Goal: Task Accomplishment & Management: Use online tool/utility

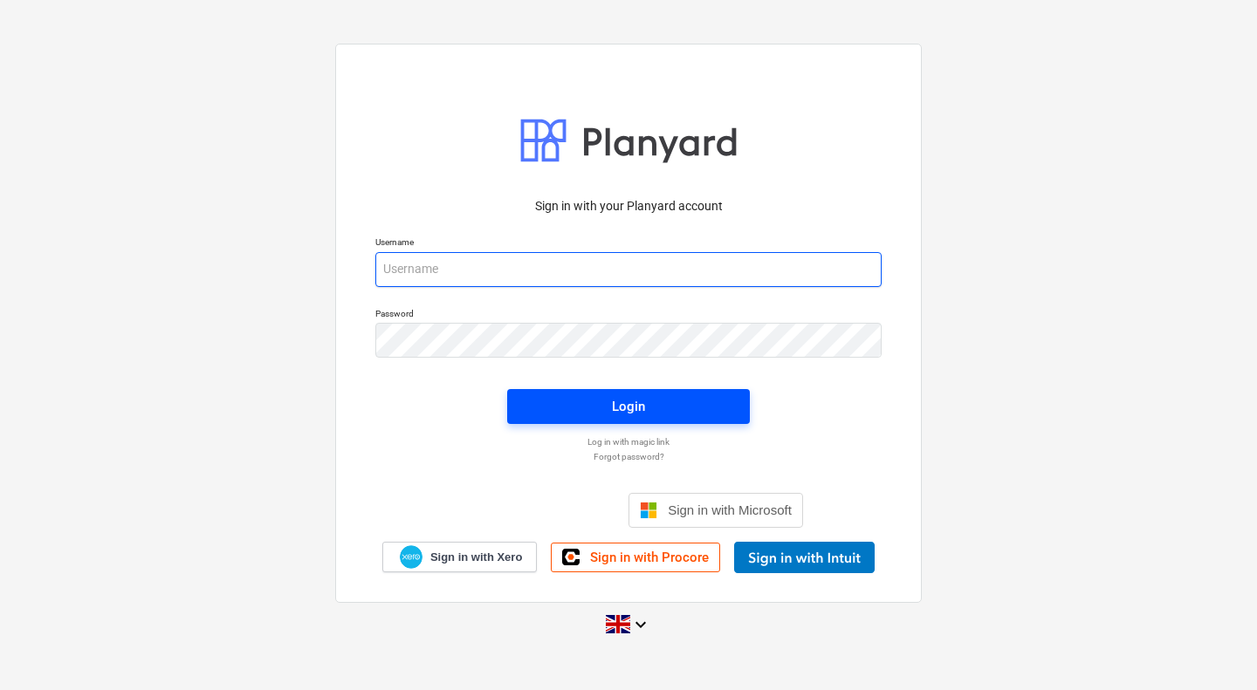
type input "[PERSON_NAME][EMAIL_ADDRESS][PERSON_NAME][DOMAIN_NAME]"
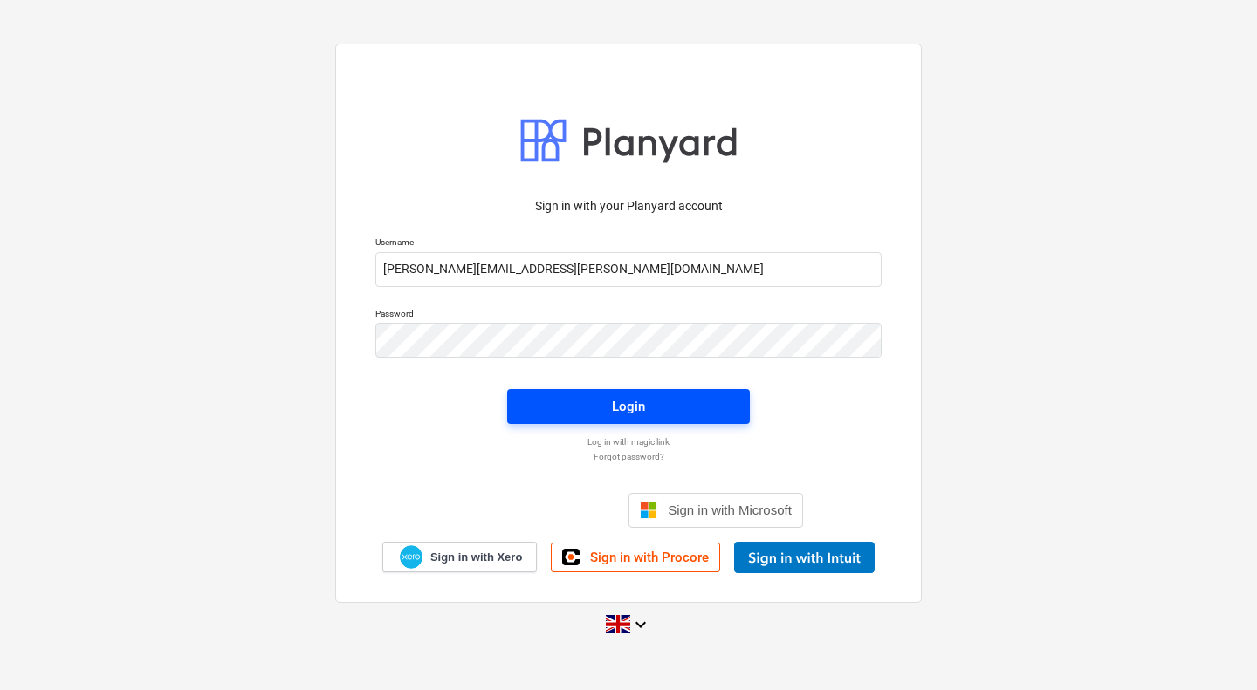
click at [663, 409] on span "Login" at bounding box center [628, 406] width 201 height 23
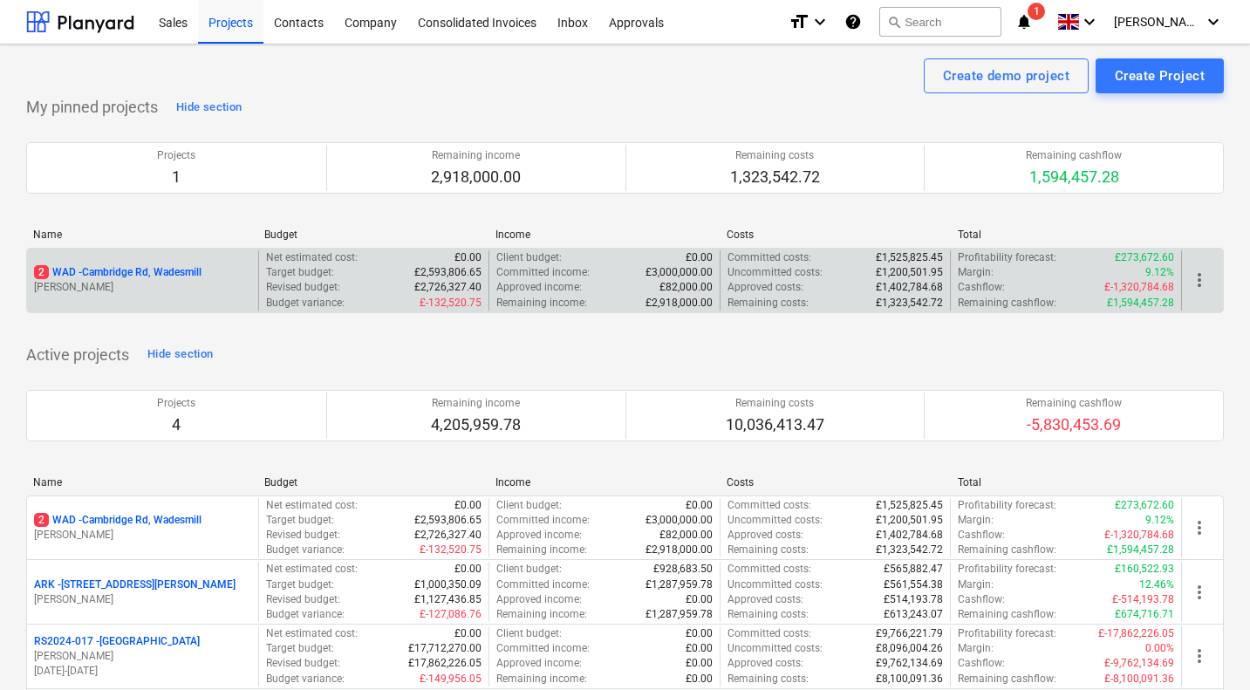
click at [150, 272] on p "2 WAD - Cambridge Rd, Wadesmill" at bounding box center [118, 272] width 168 height 15
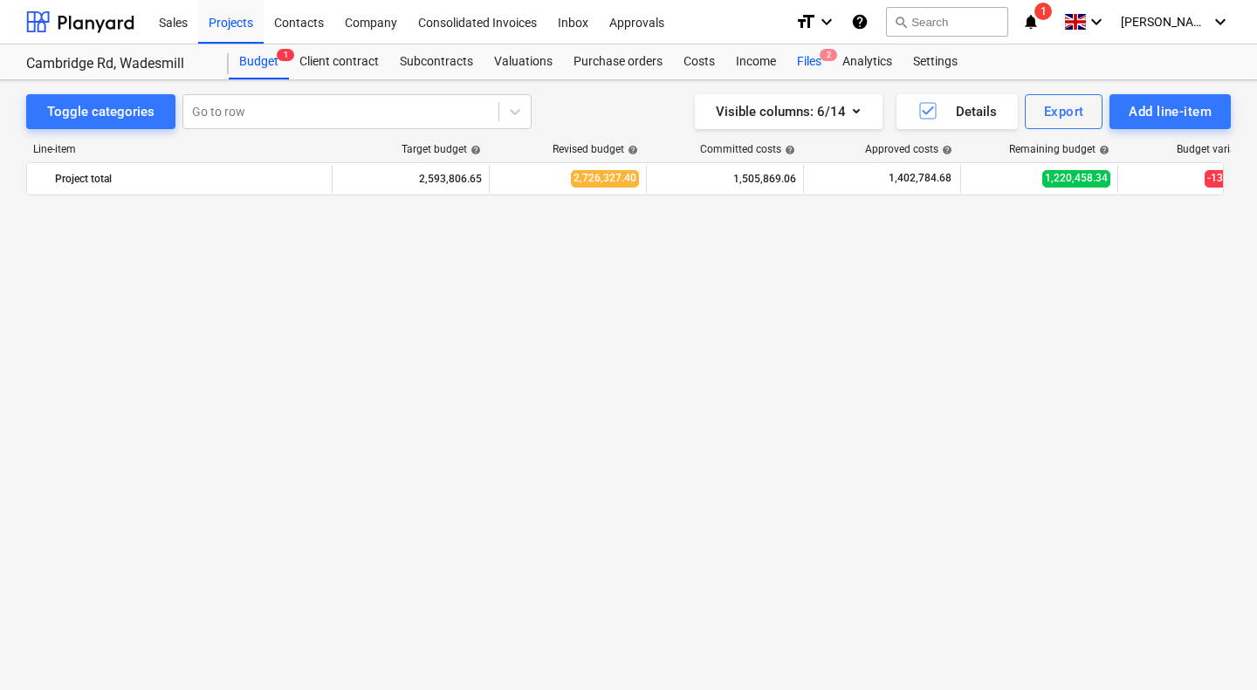
click at [809, 58] on div "Files 2" at bounding box center [808, 62] width 45 height 35
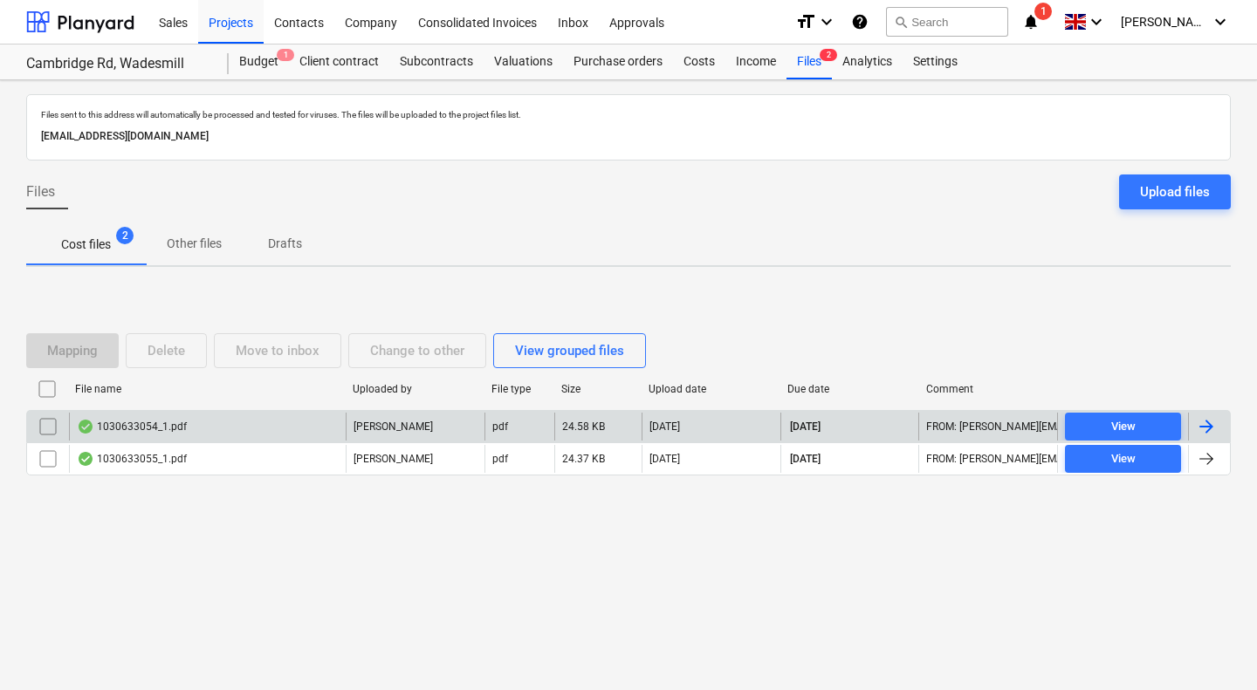
click at [200, 422] on div "1030633054_1.pdf" at bounding box center [207, 427] width 277 height 28
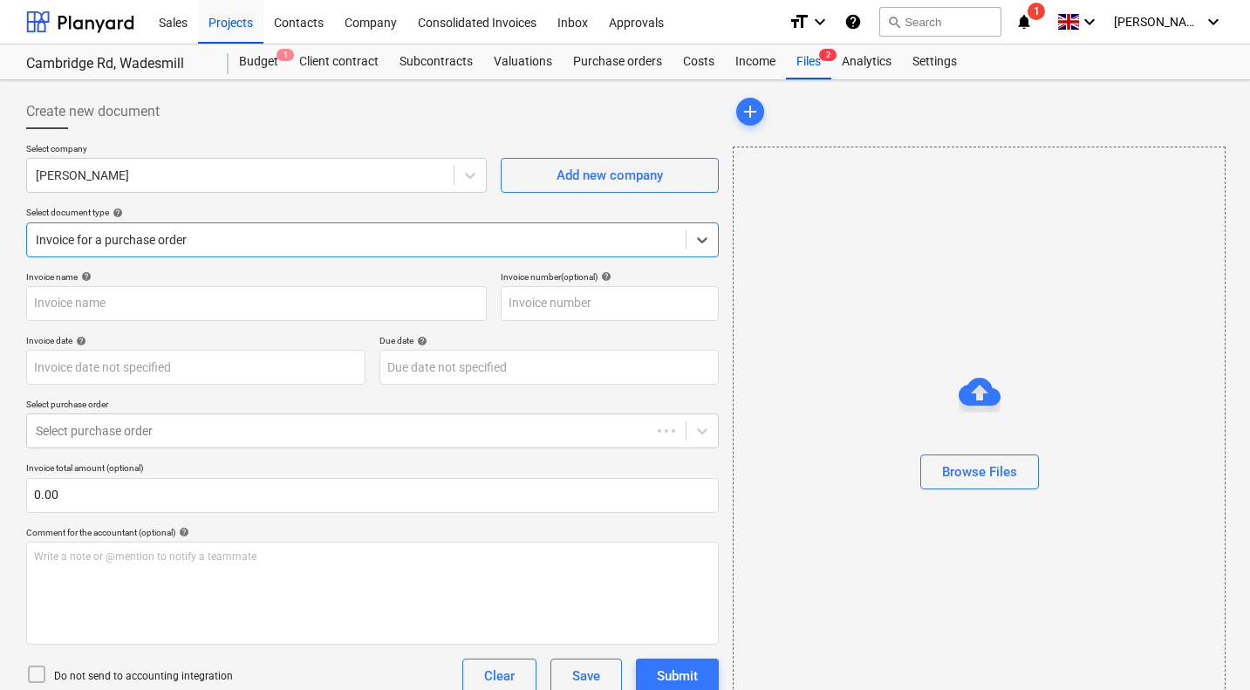
type input "1030633054"
type input "[DATE]"
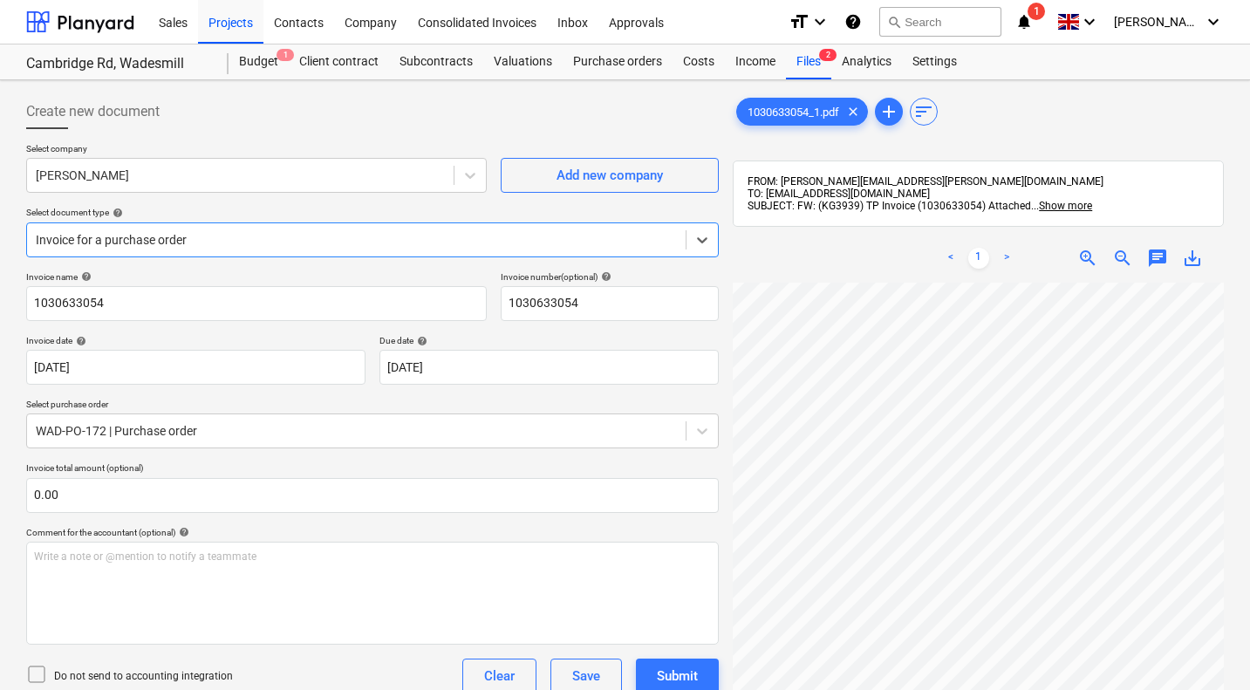
scroll to position [240, 168]
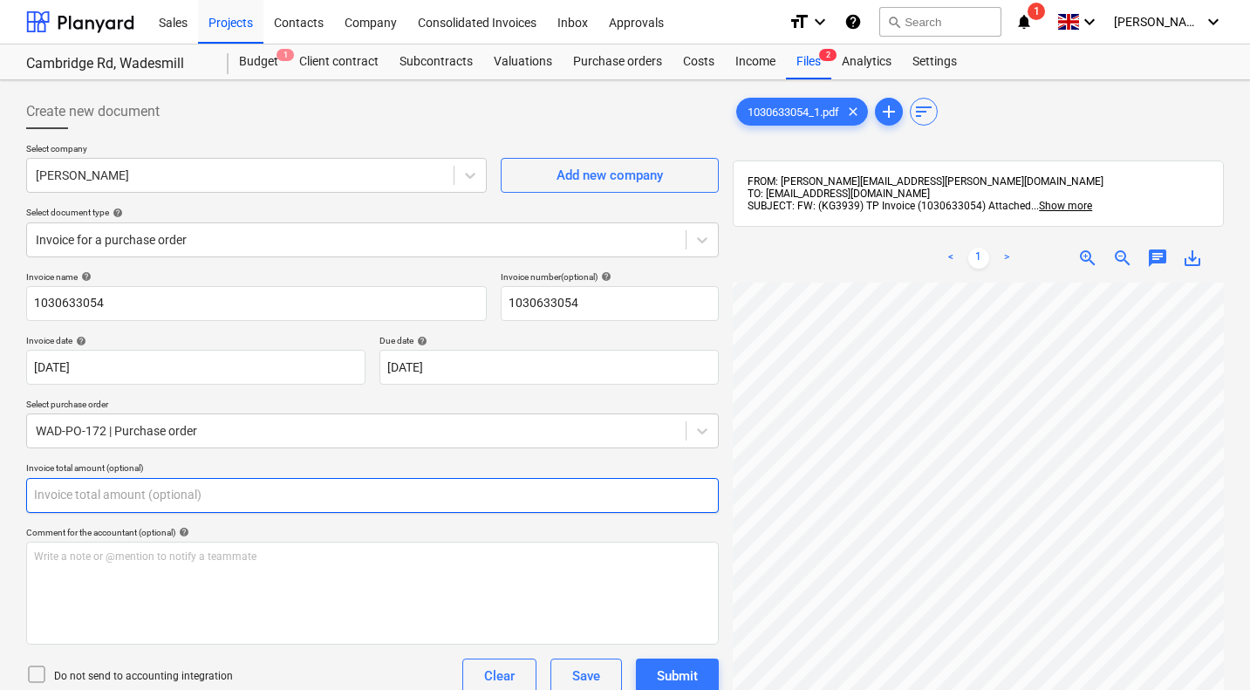
click at [286, 495] on input "text" at bounding box center [372, 495] width 693 height 35
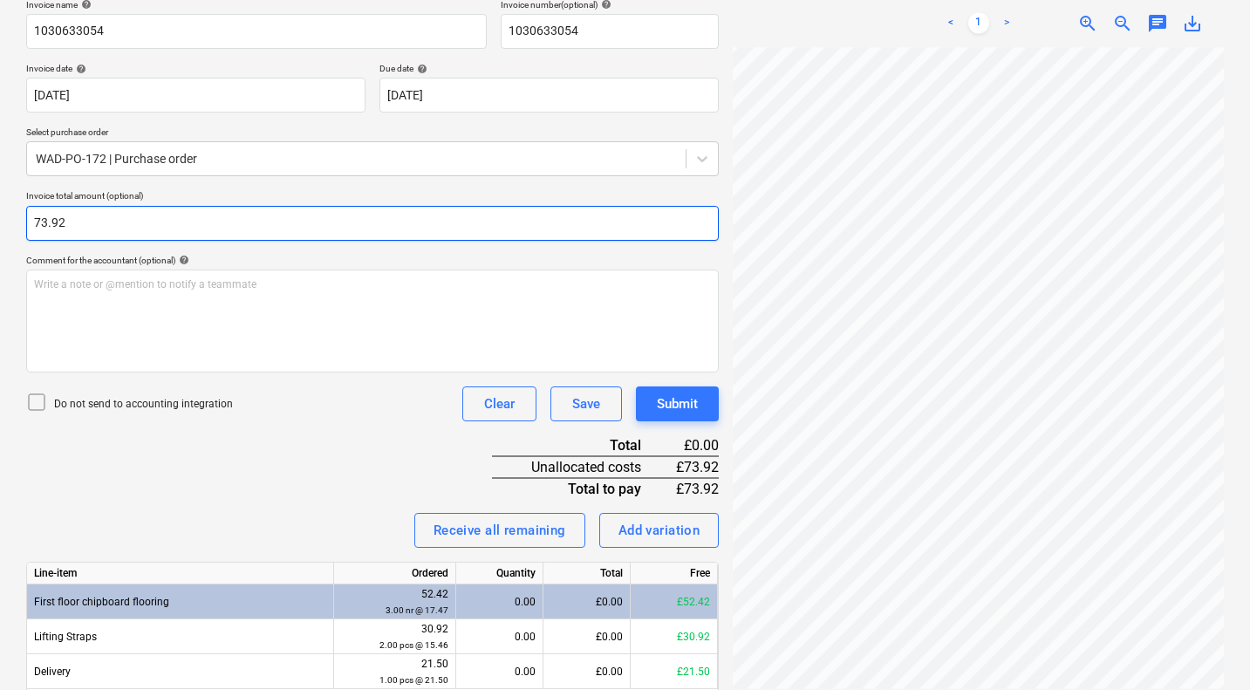
scroll to position [283, 0]
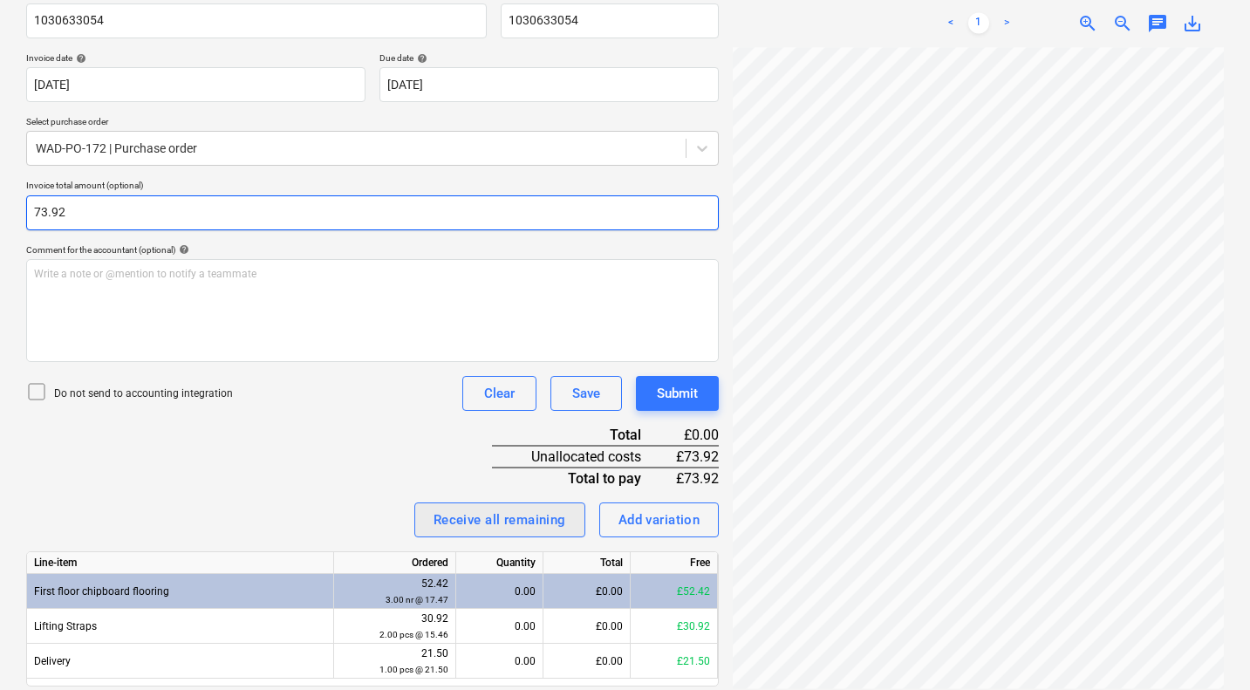
type input "73.92"
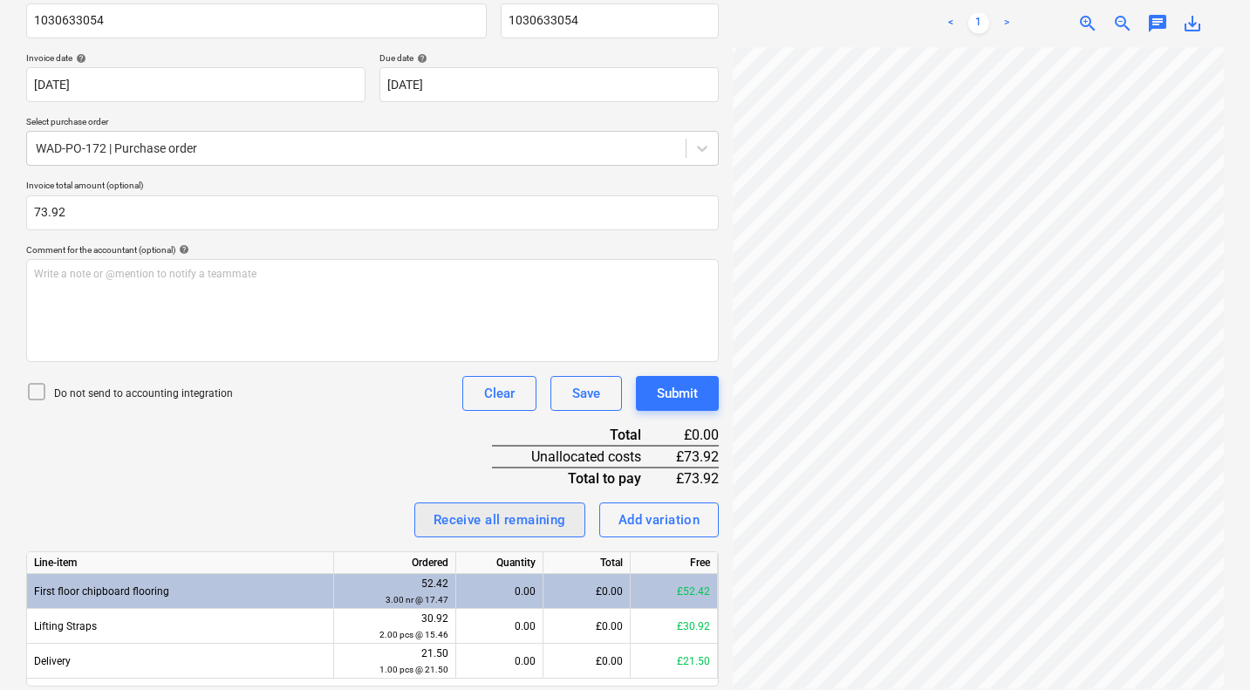
click at [468, 523] on div "Receive all remaining" at bounding box center [500, 520] width 133 height 23
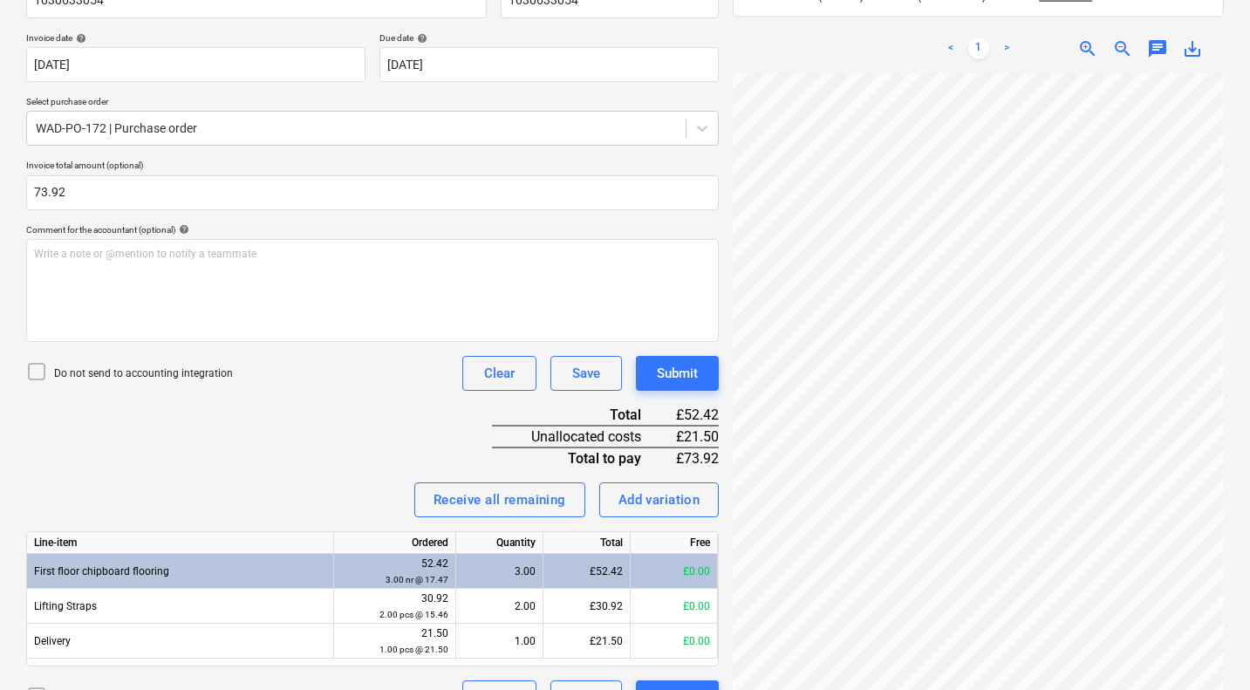
scroll to position [240, 52]
click at [187, 270] on div "Write a note or @mention to notify a teammate [PERSON_NAME]" at bounding box center [372, 290] width 693 height 103
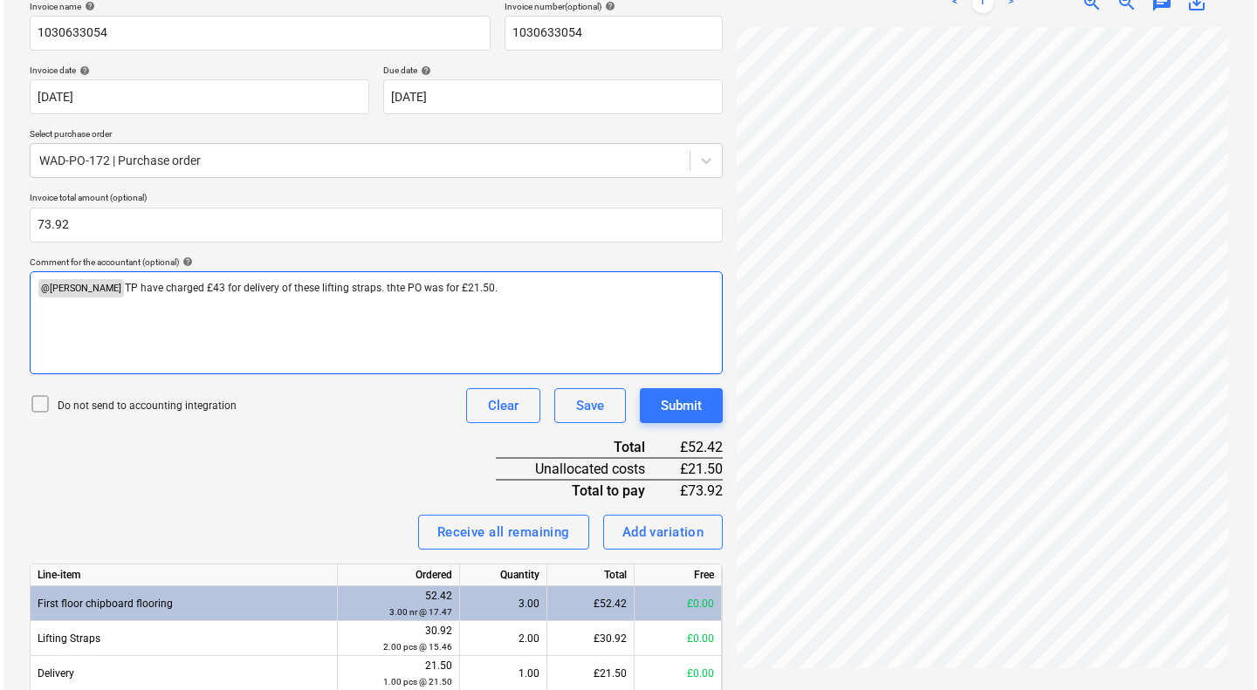
scroll to position [294, 0]
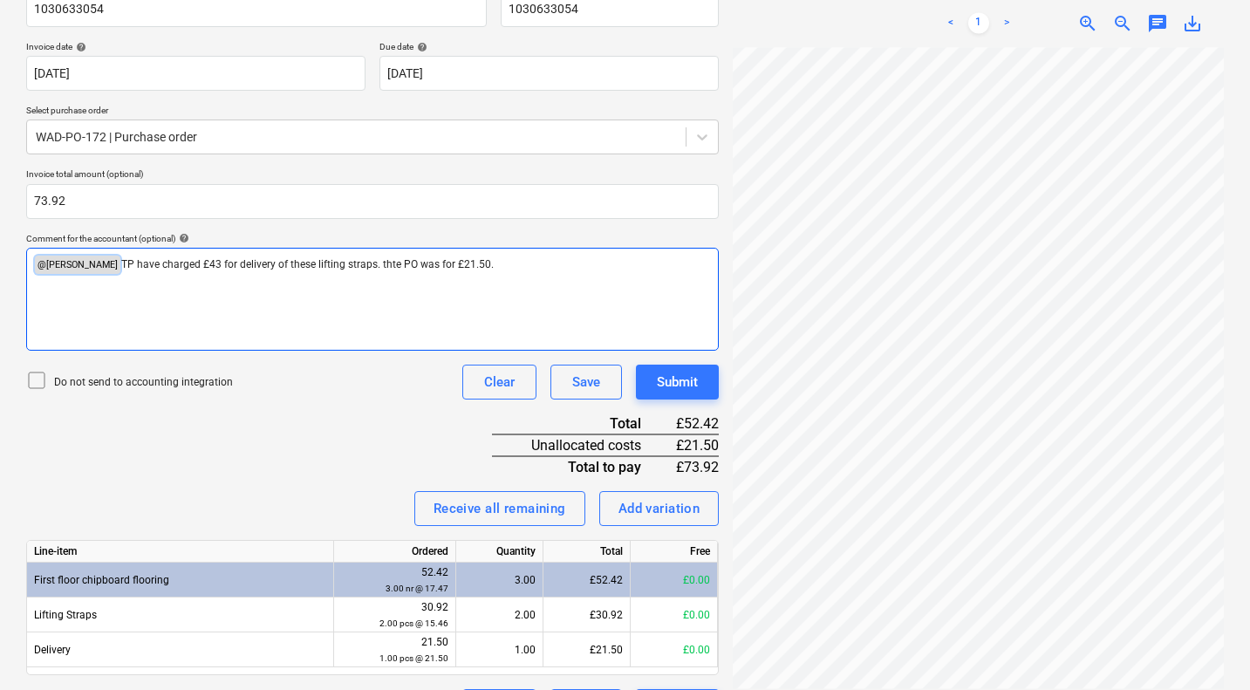
drag, startPoint x: 504, startPoint y: 257, endPoint x: 32, endPoint y: 246, distance: 472.2
click at [32, 246] on div "Comment for the accountant (optional) help ﻿ @ [PERSON_NAME] ﻿ TP have charged …" at bounding box center [372, 292] width 693 height 118
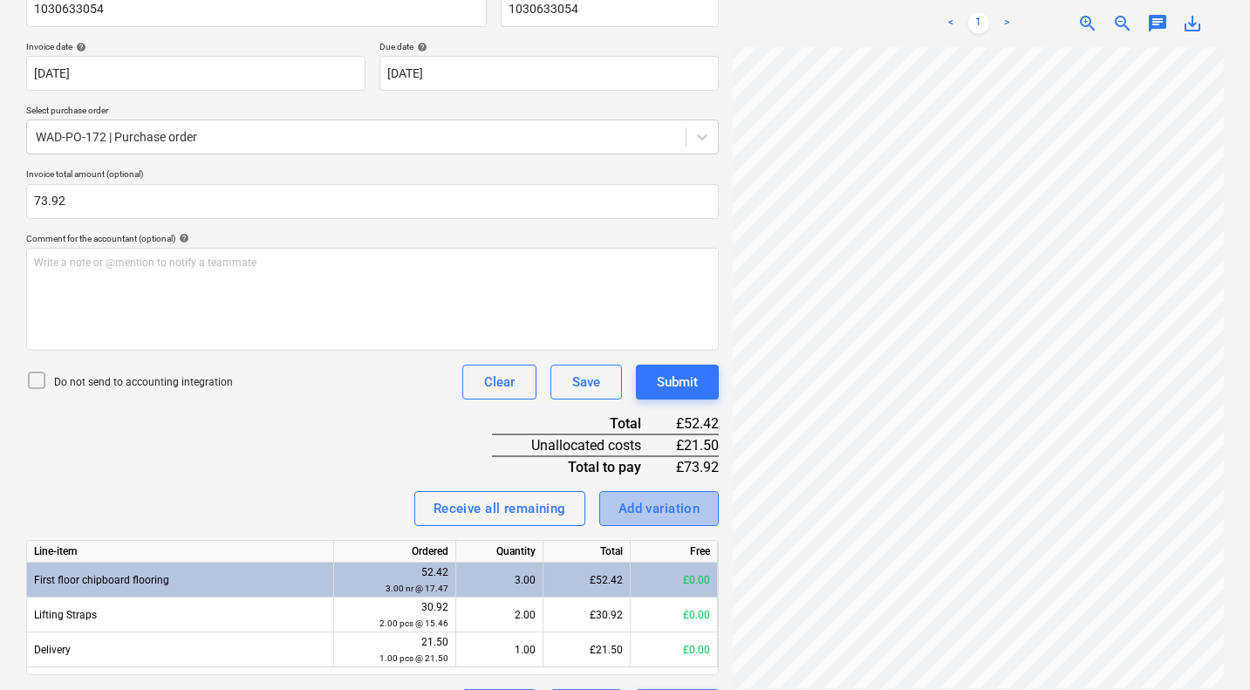
click at [660, 506] on div "Add variation" at bounding box center [660, 508] width 82 height 23
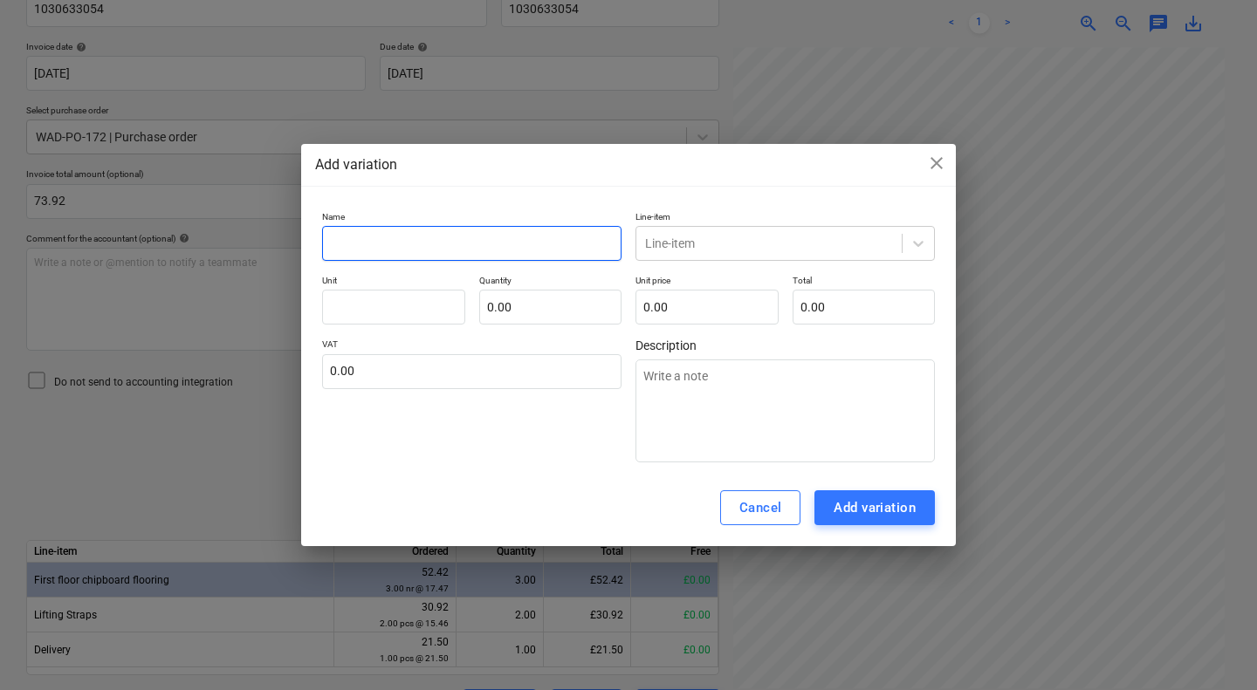
click at [419, 236] on input "text" at bounding box center [471, 243] width 299 height 35
type input "d"
type textarea "x"
type input "de"
type textarea "x"
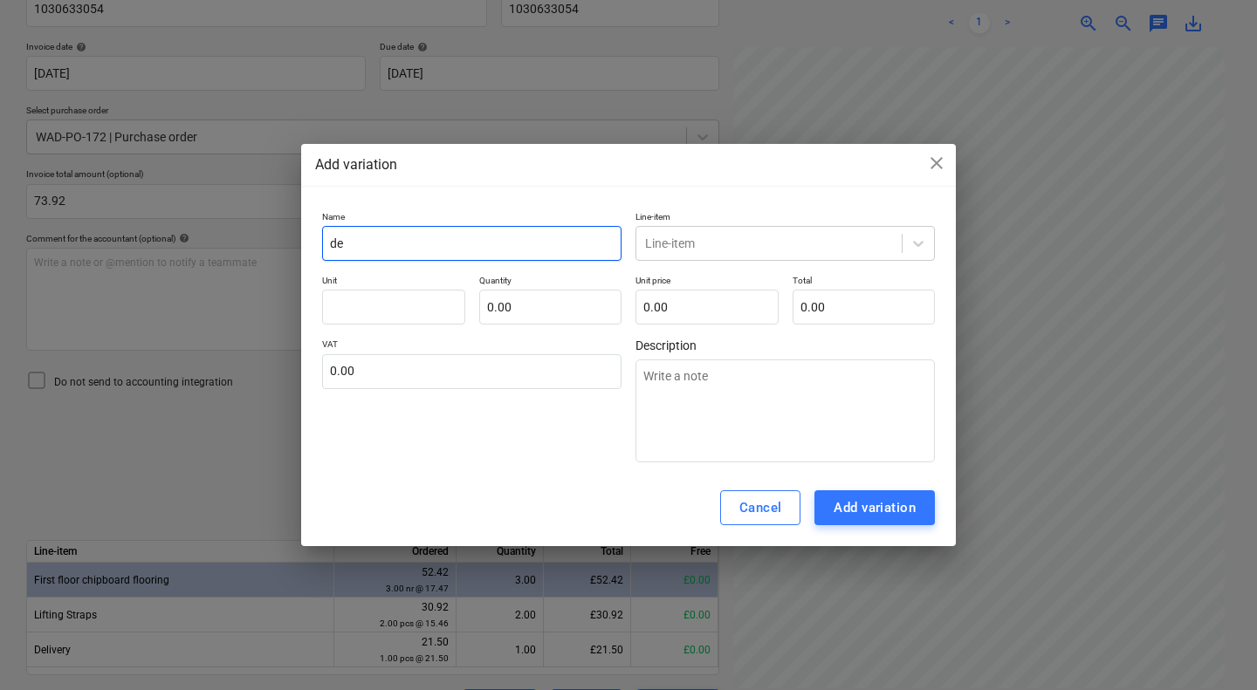
type input "del"
type textarea "x"
type input "deli"
type textarea "x"
type input "deliv"
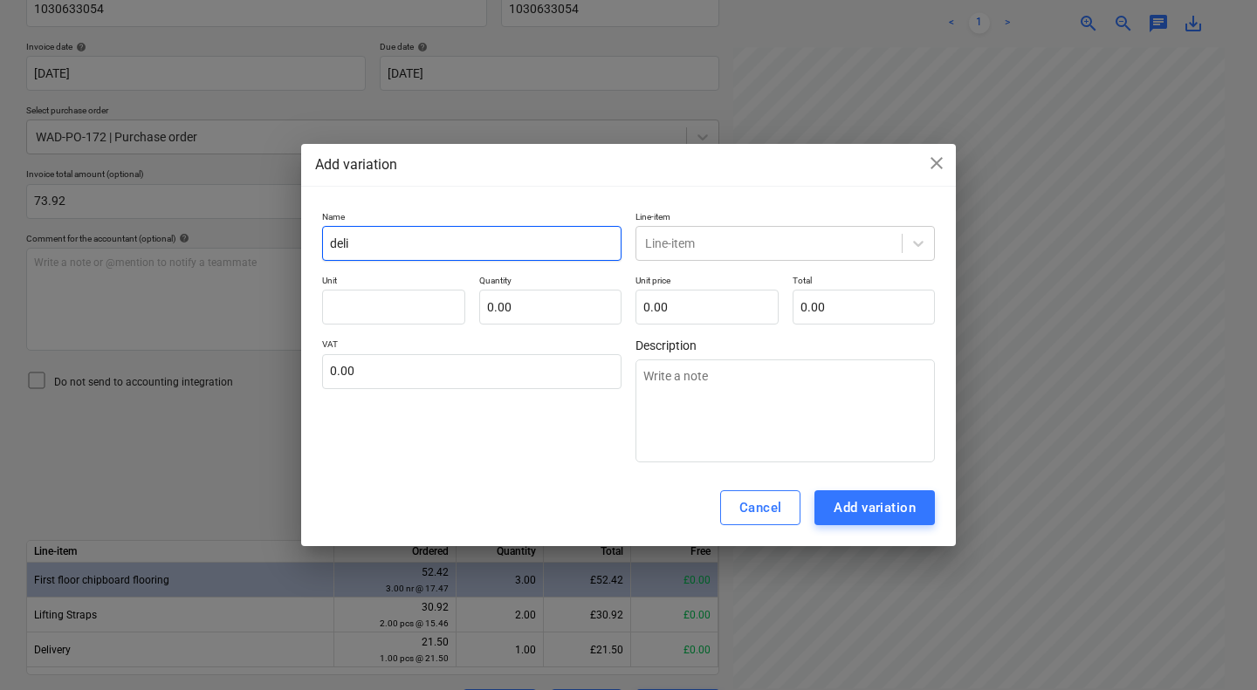
type textarea "x"
type input "delive"
type textarea "x"
type input "deliver"
type textarea "x"
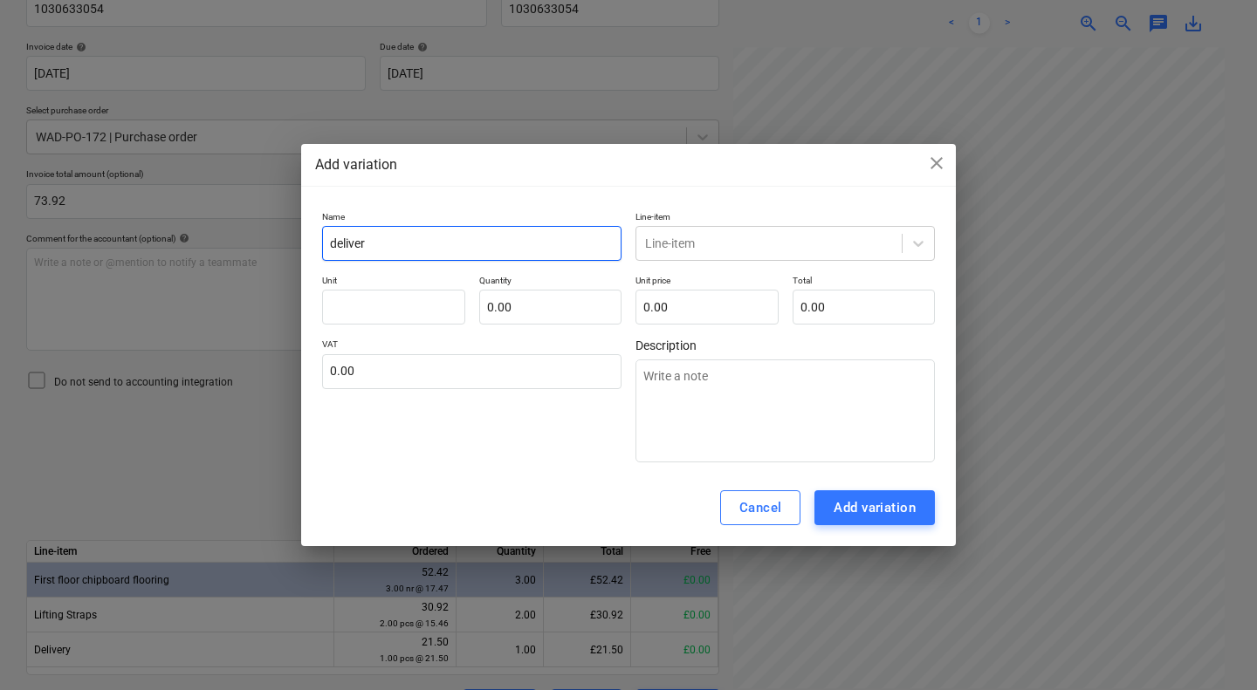
type input "delivery"
type textarea "x"
type input "delivery c"
type textarea "x"
type input "delivery ch"
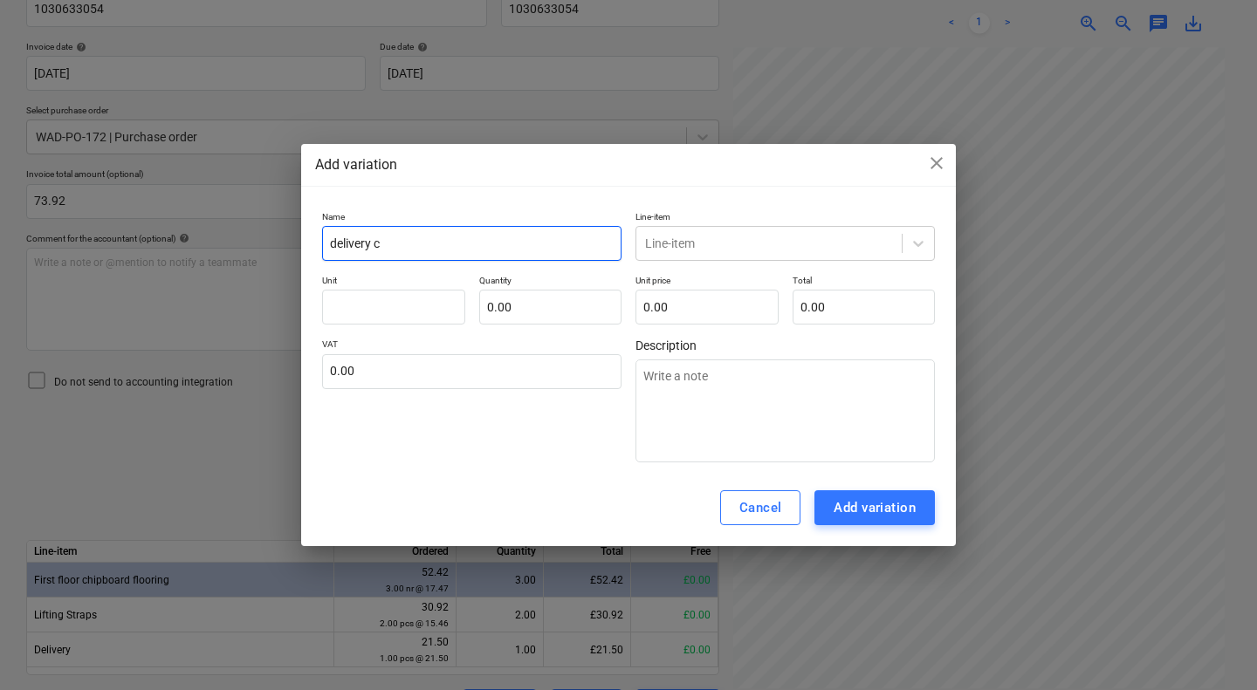
type textarea "x"
type input "delivery cha"
type textarea "x"
type input "delivery char"
type textarea "x"
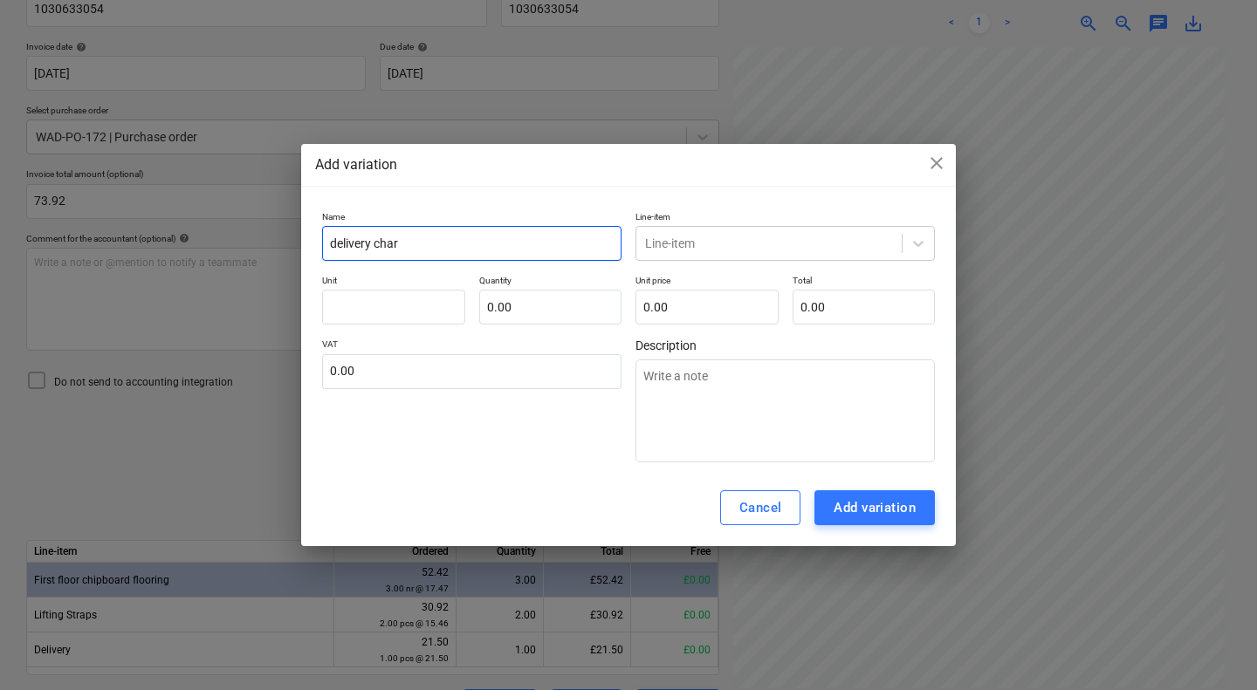
type input "delivery charg"
type textarea "x"
type input "delivery charge"
type textarea "x"
type input "delivery charger"
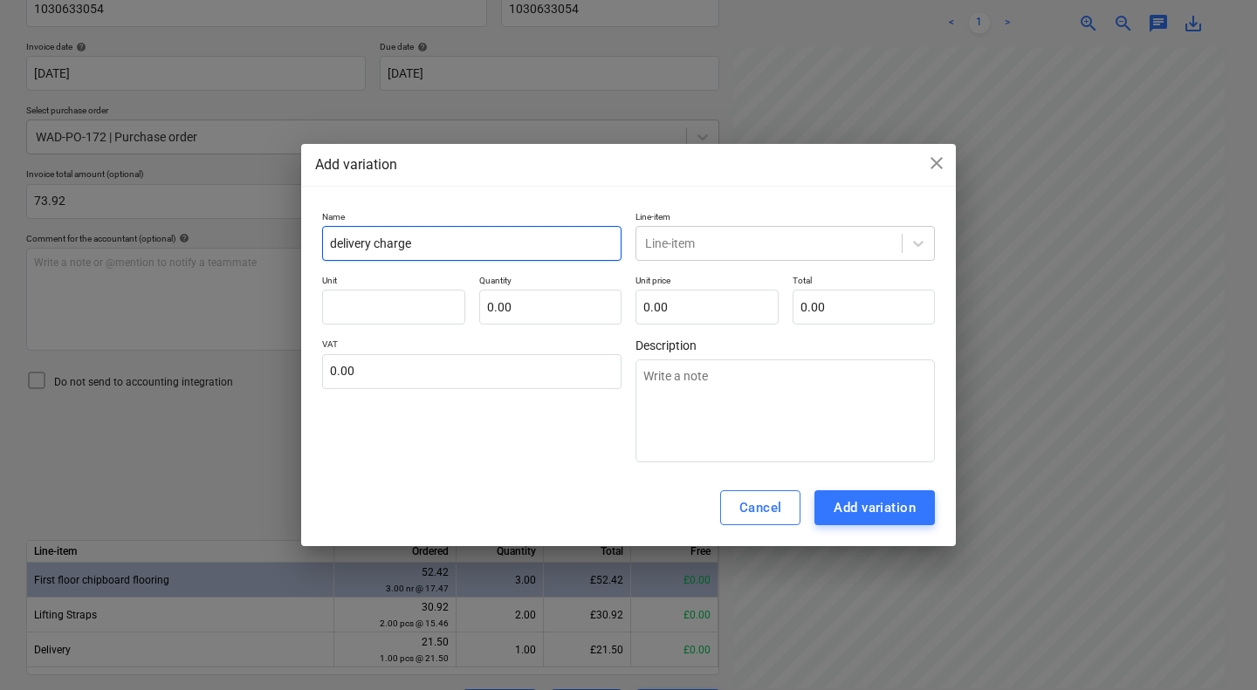
type textarea "x"
type input "delivery charge"
type textarea "x"
type input "delivery charge"
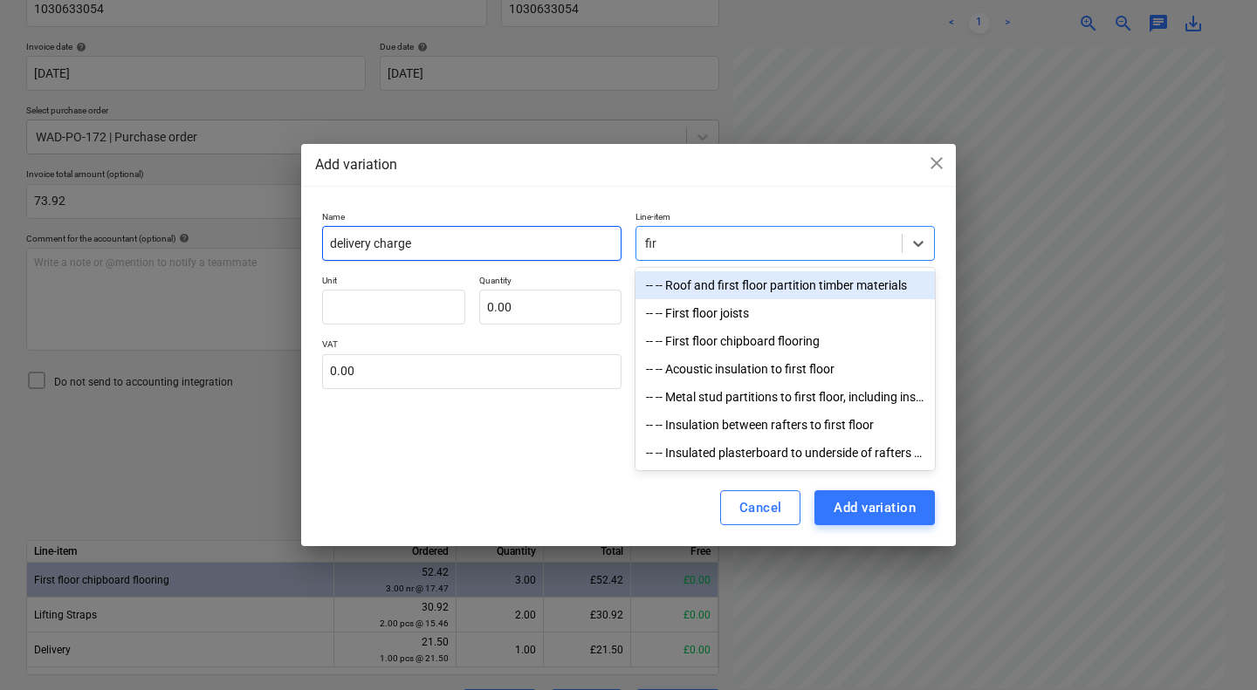
type input "firs"
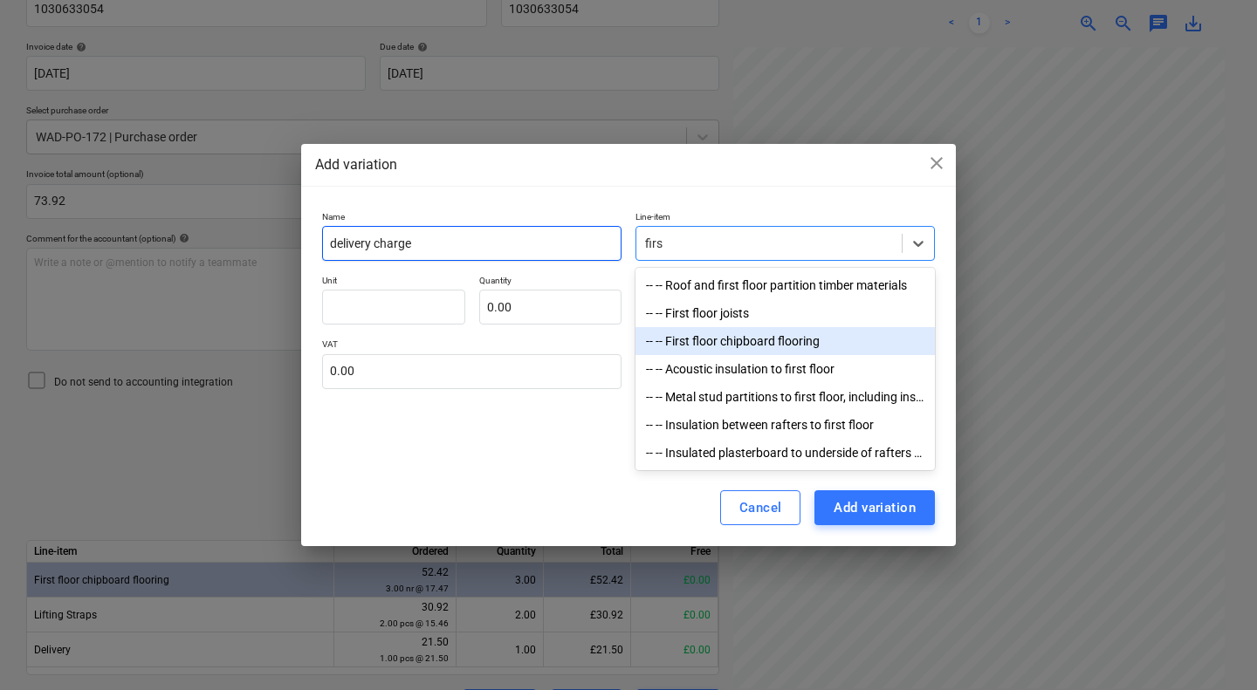
type textarea "x"
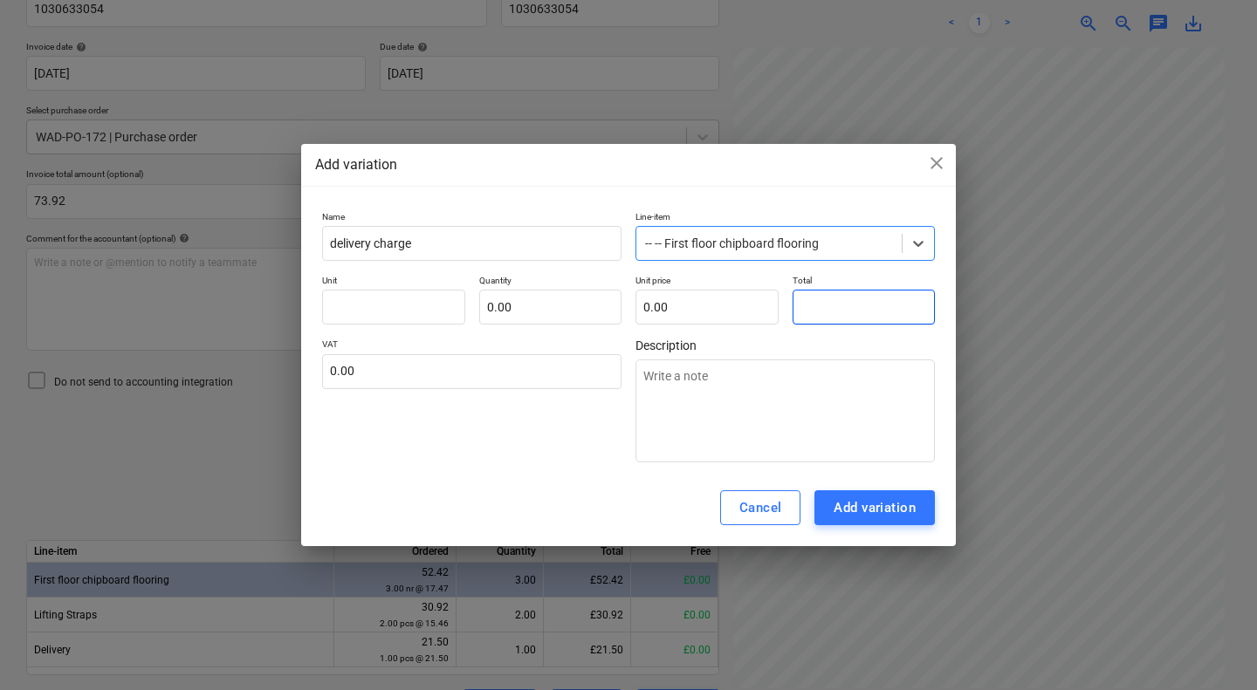
click at [818, 304] on input "text" at bounding box center [863, 307] width 143 height 35
type input "pcs"
type input "2"
type textarea "x"
type input "1.00"
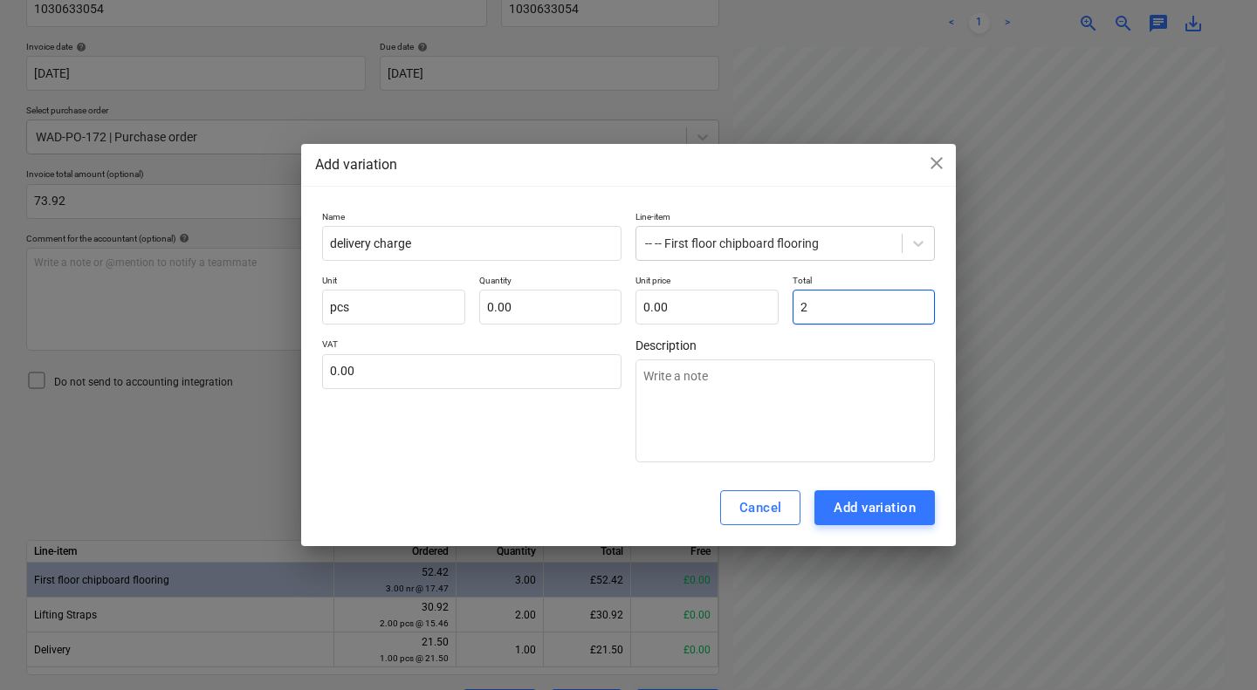
type input "2.00"
type input "21"
type textarea "x"
type input "21.00"
type input "21."
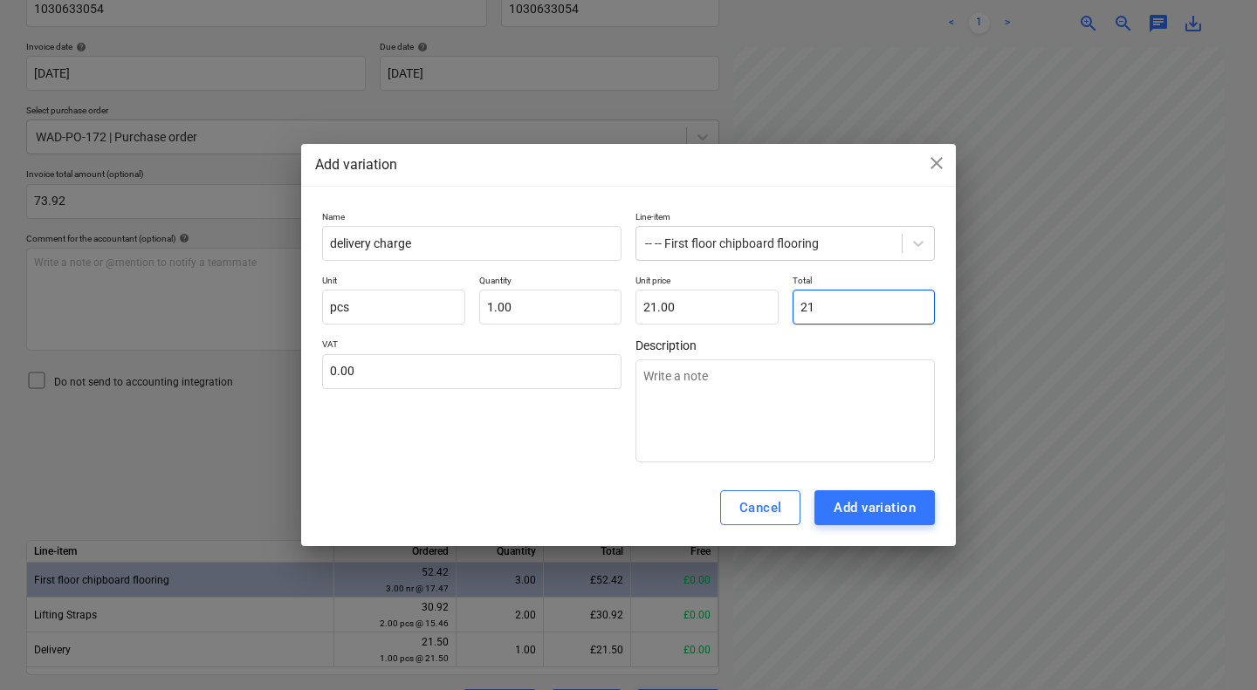
type textarea "x"
type input "21.5"
type textarea "x"
type input "21.50"
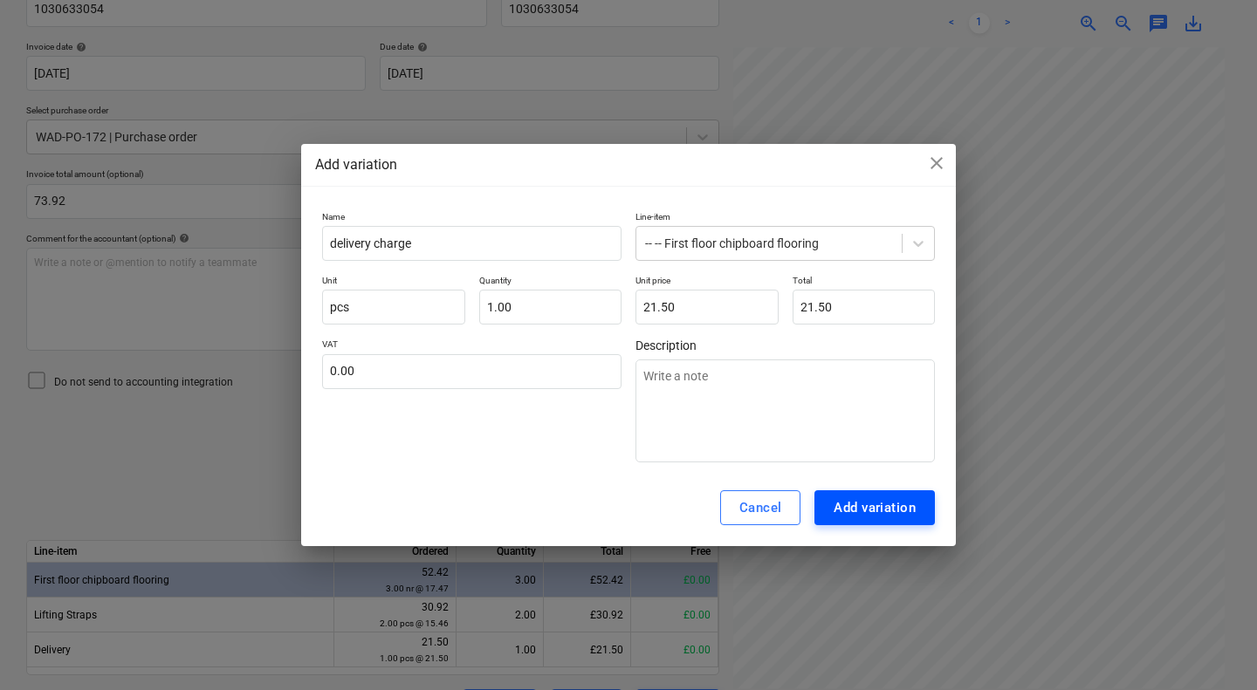
click at [880, 513] on div "Add variation" at bounding box center [874, 507] width 82 height 23
type textarea "x"
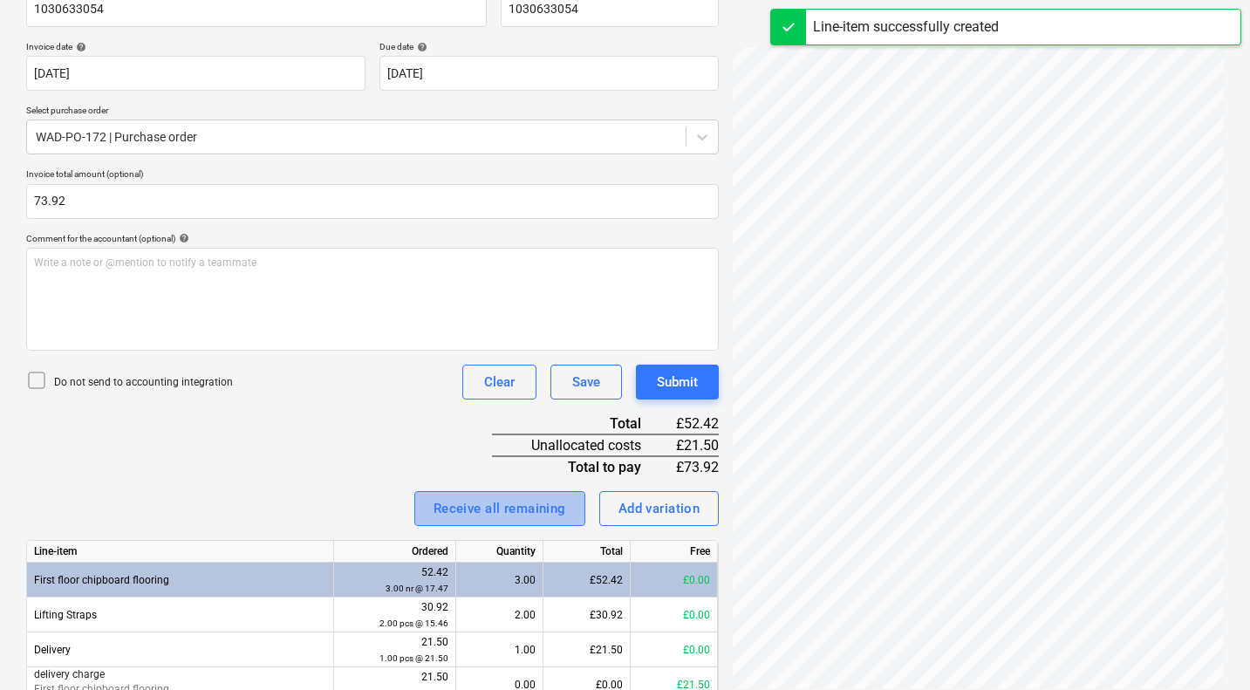
click at [541, 506] on div "Receive all remaining" at bounding box center [500, 508] width 133 height 23
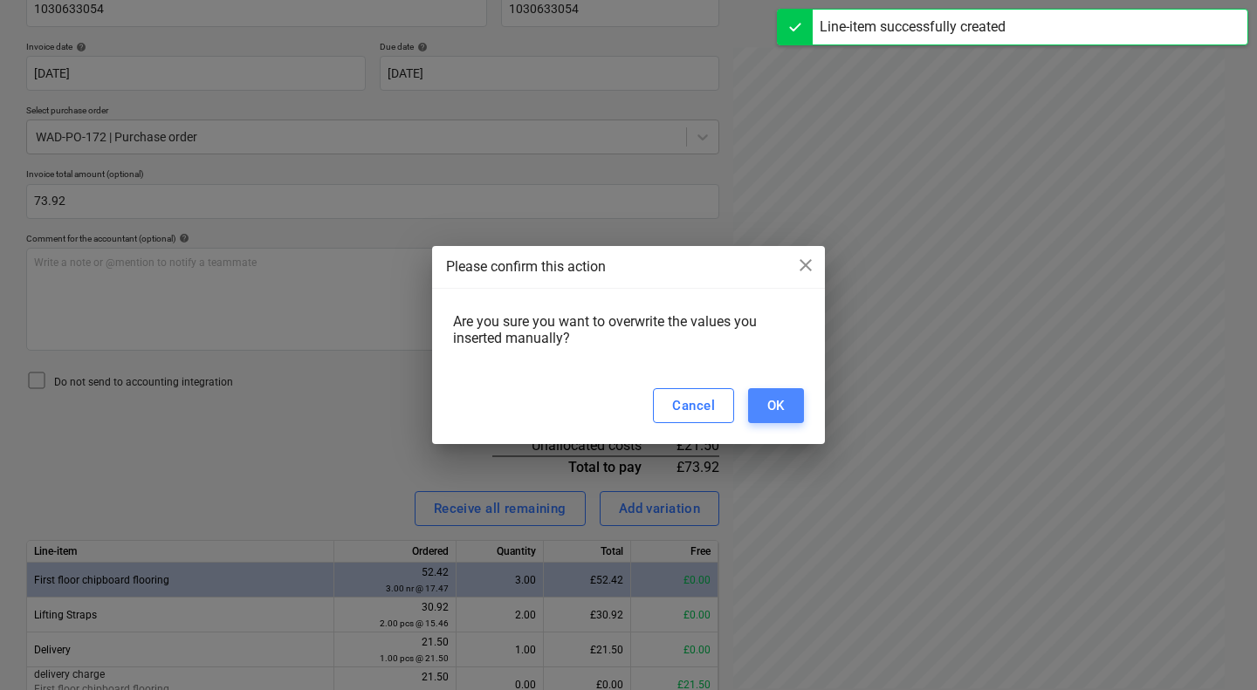
click at [777, 404] on div "OK" at bounding box center [775, 405] width 17 height 23
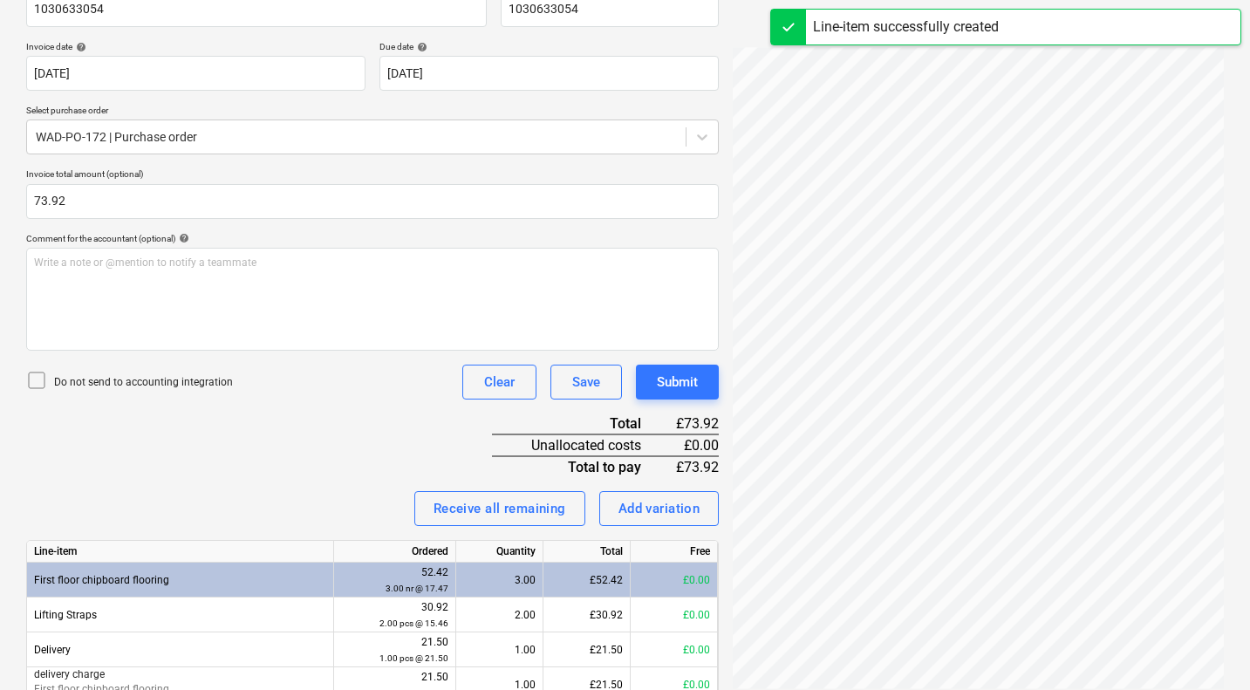
click at [388, 424] on div "Invoice name help 1030633054 Invoice number (optional) help 1030633054 Invoice …" at bounding box center [372, 368] width 693 height 782
click at [683, 387] on div "Submit" at bounding box center [677, 382] width 41 height 23
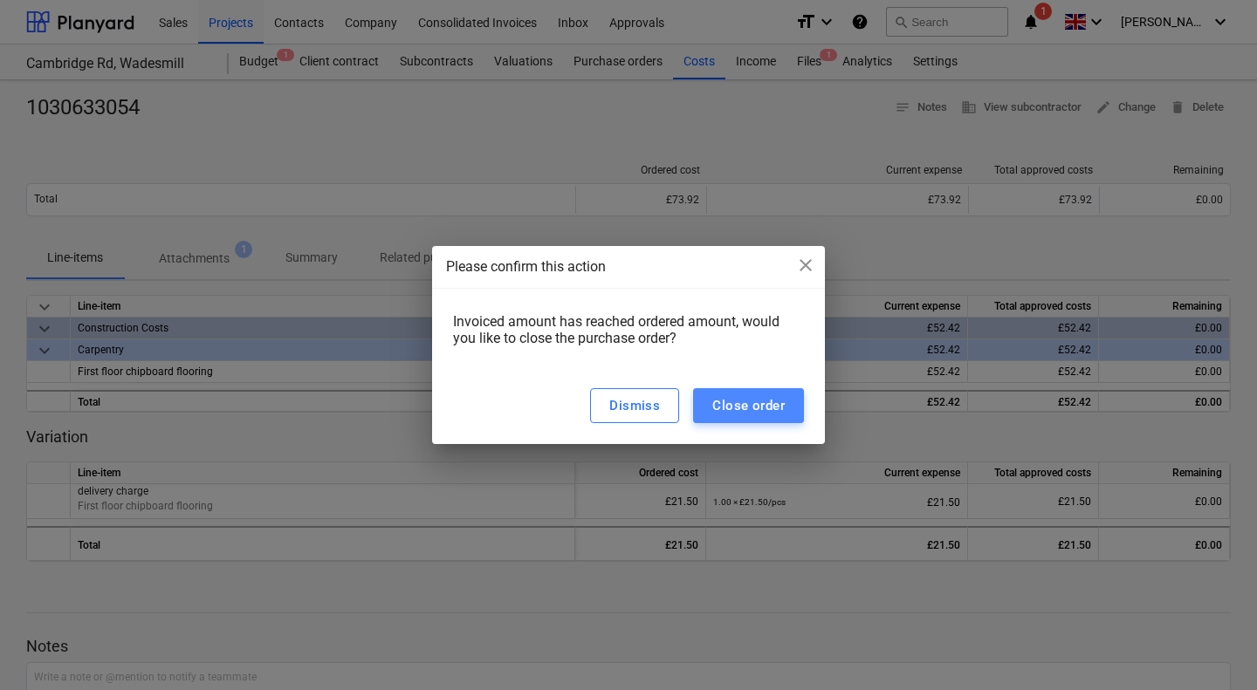
click at [743, 408] on div "Close order" at bounding box center [748, 405] width 72 height 23
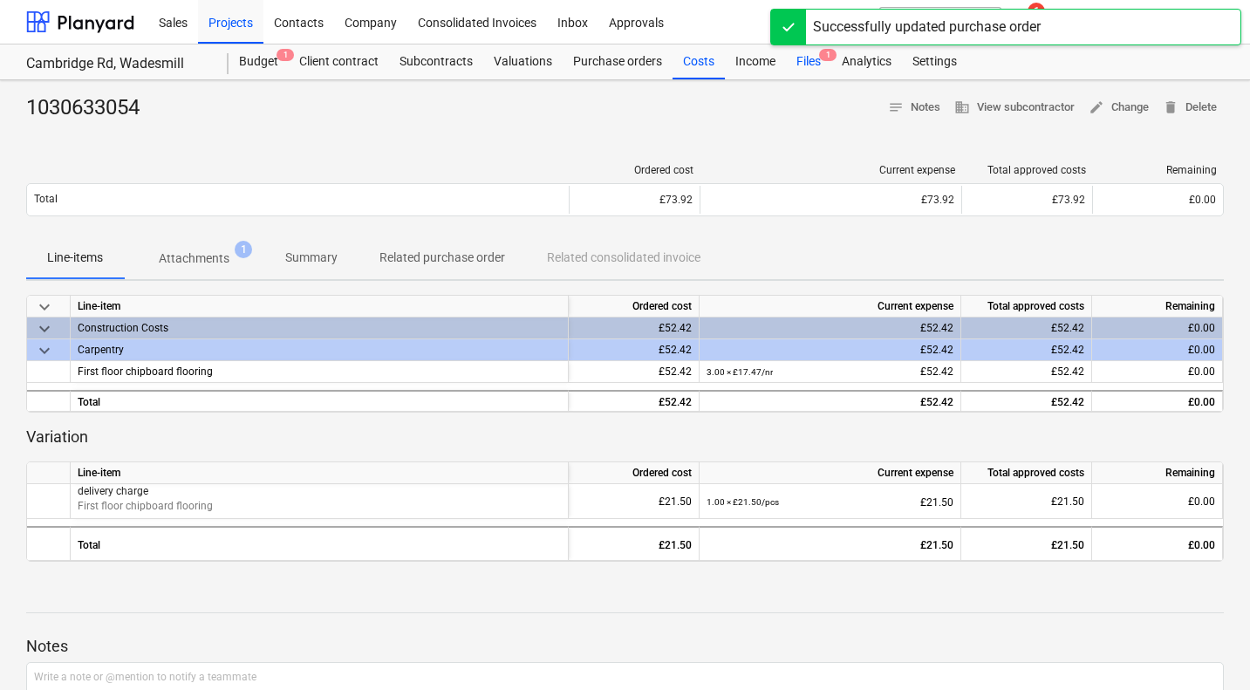
click at [801, 63] on div "Files 1" at bounding box center [808, 62] width 45 height 35
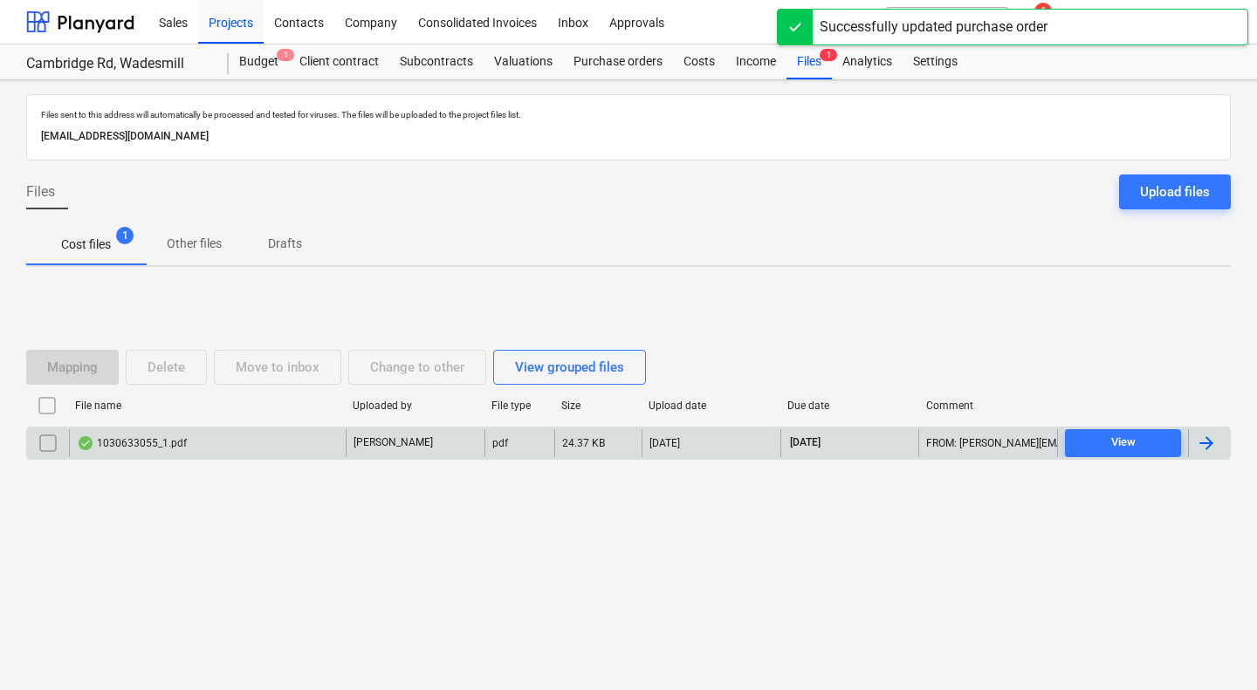
click at [181, 435] on div "1030633055_1.pdf" at bounding box center [207, 443] width 277 height 28
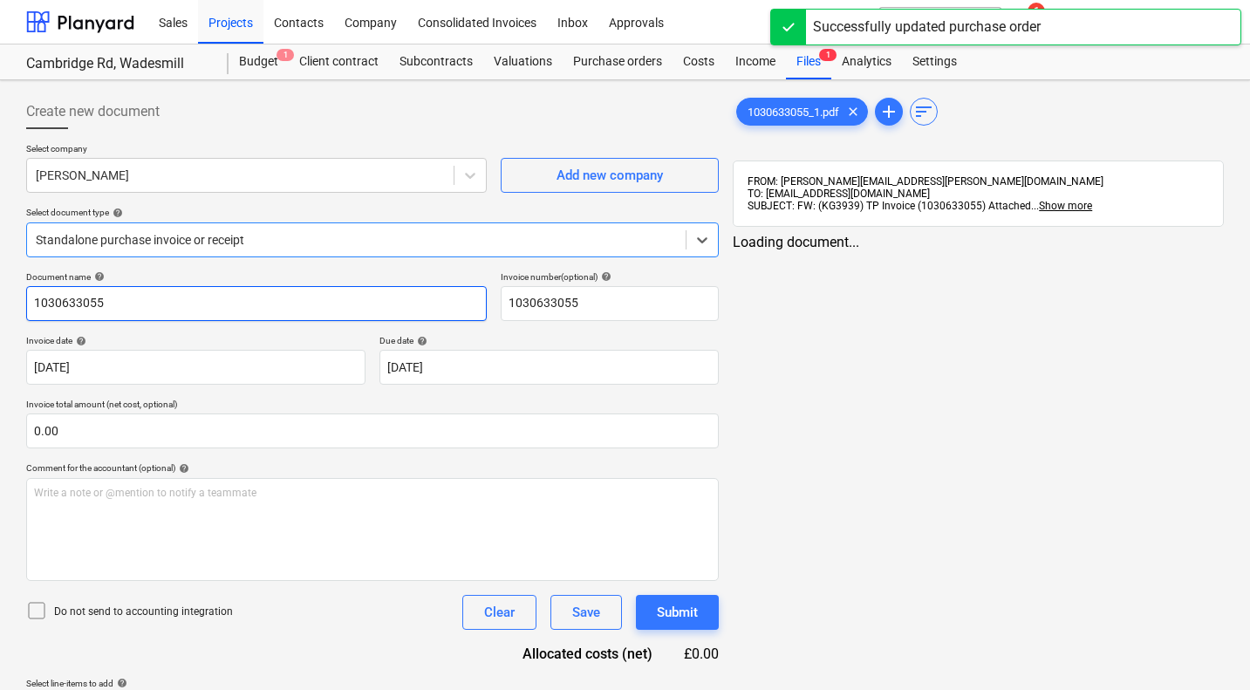
type input "1030633055"
type input "[DATE]"
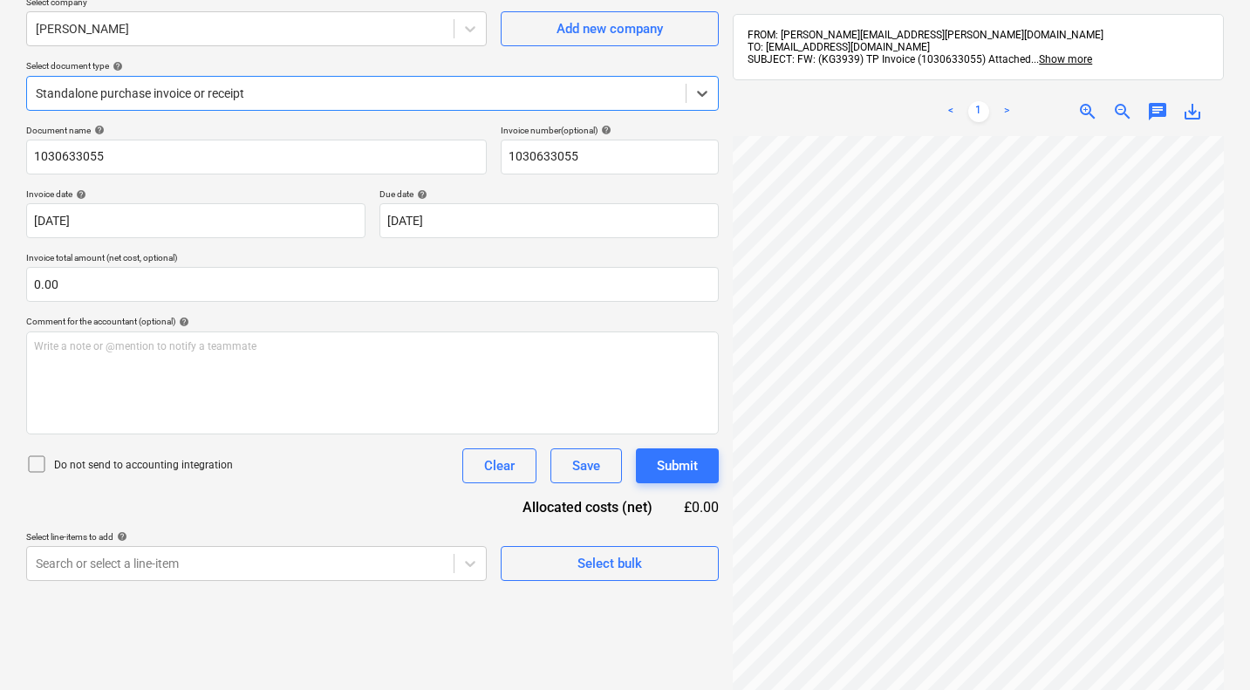
scroll to position [141, 0]
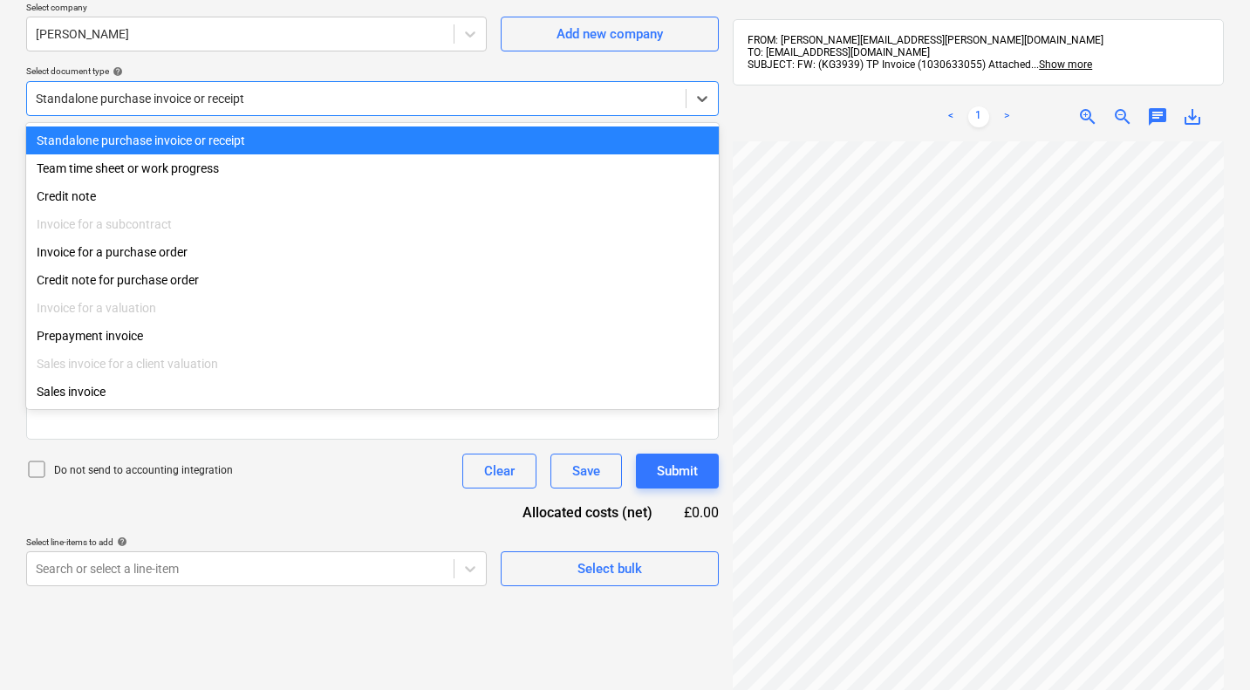
click at [219, 93] on div at bounding box center [356, 98] width 641 height 17
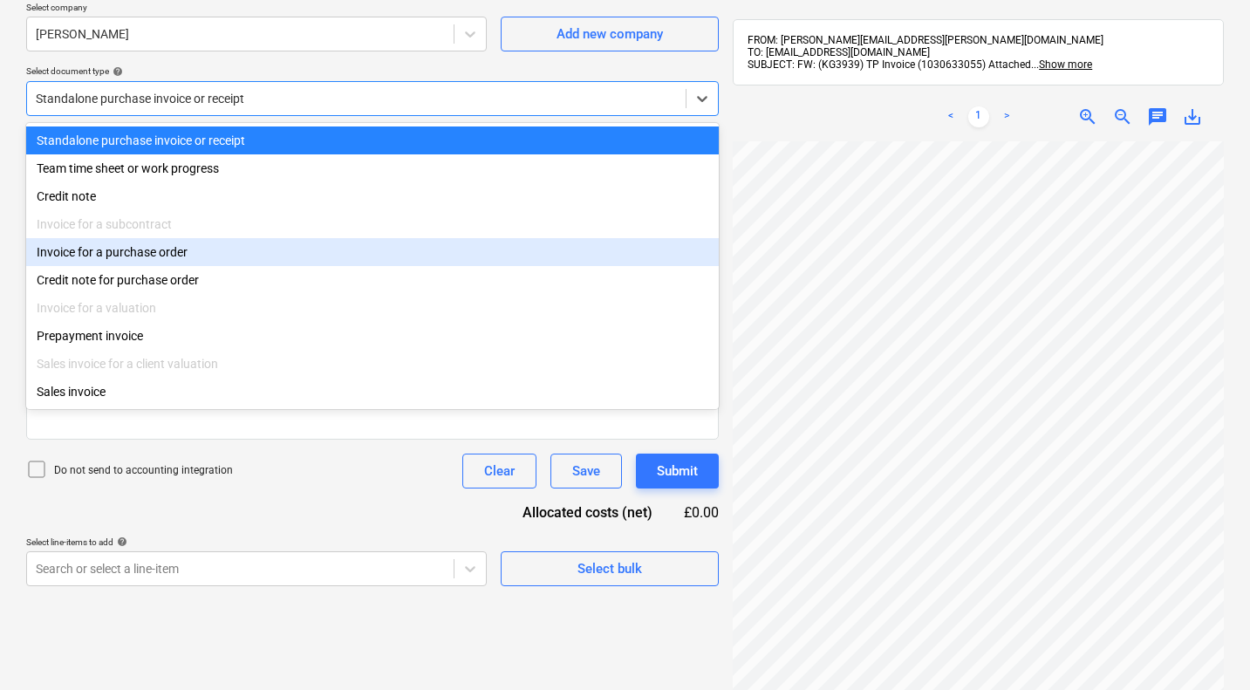
click at [142, 259] on div "Invoice for a purchase order" at bounding box center [372, 252] width 693 height 28
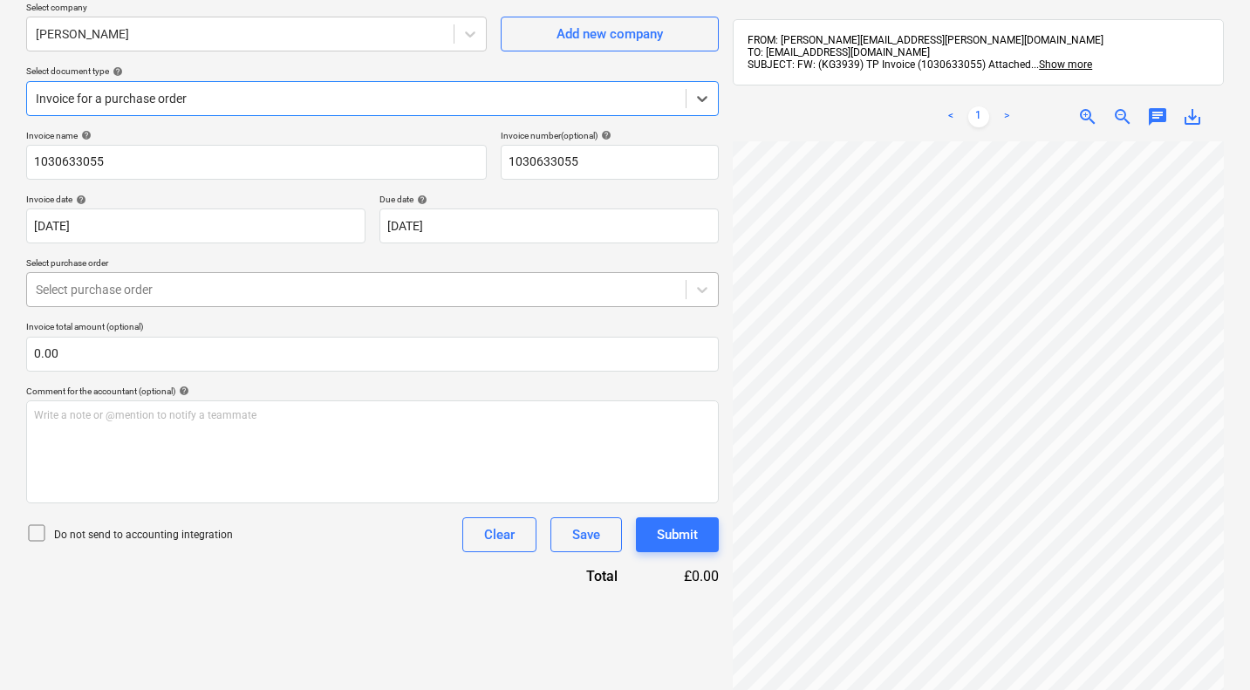
click at [112, 294] on div at bounding box center [356, 289] width 641 height 17
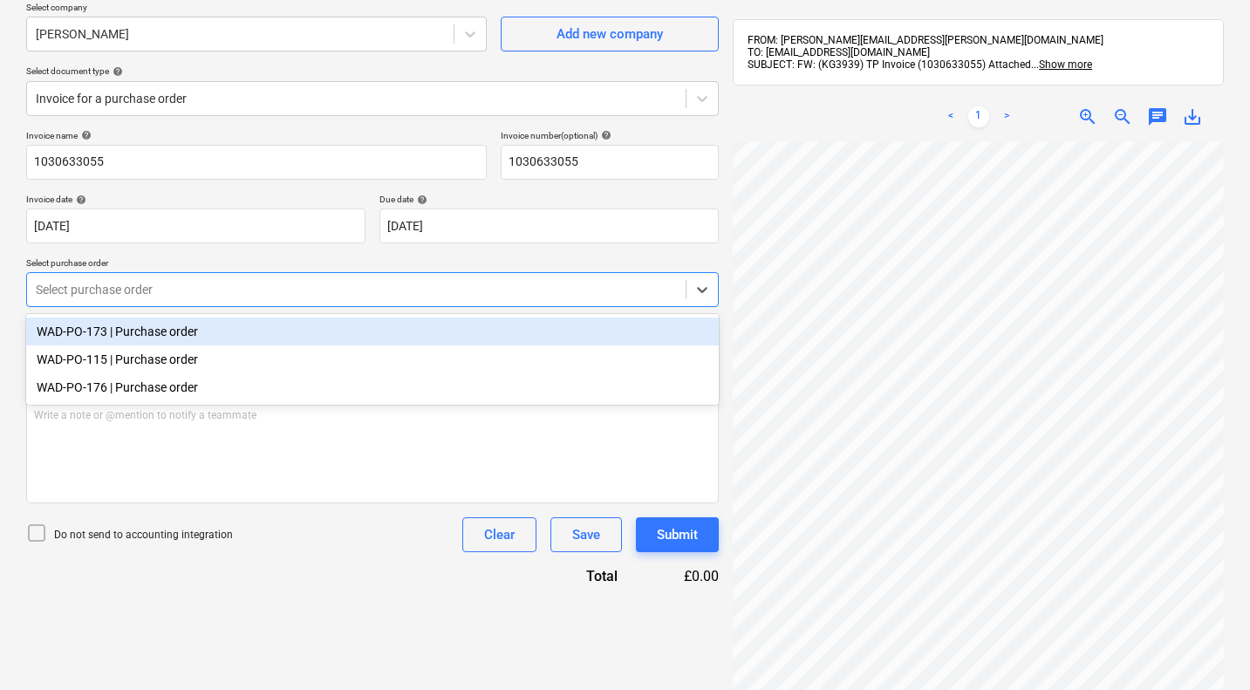
click at [120, 340] on div "WAD-PO-173 | Purchase order" at bounding box center [372, 332] width 693 height 28
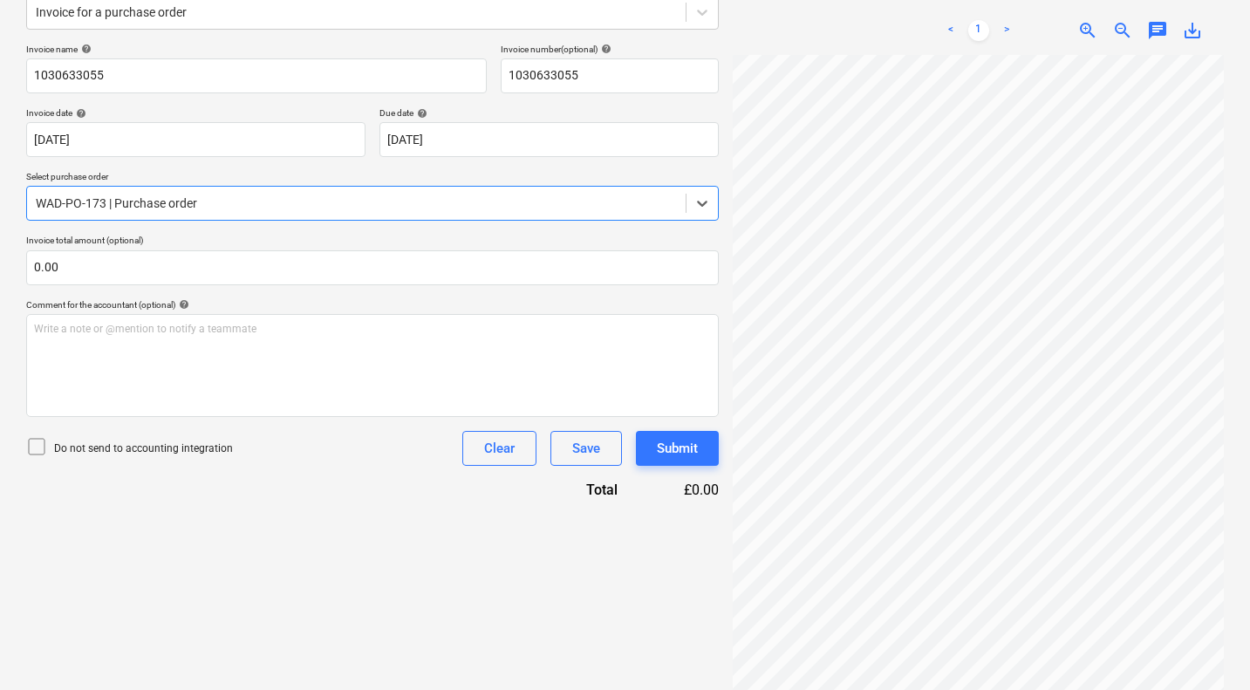
scroll to position [227, 0]
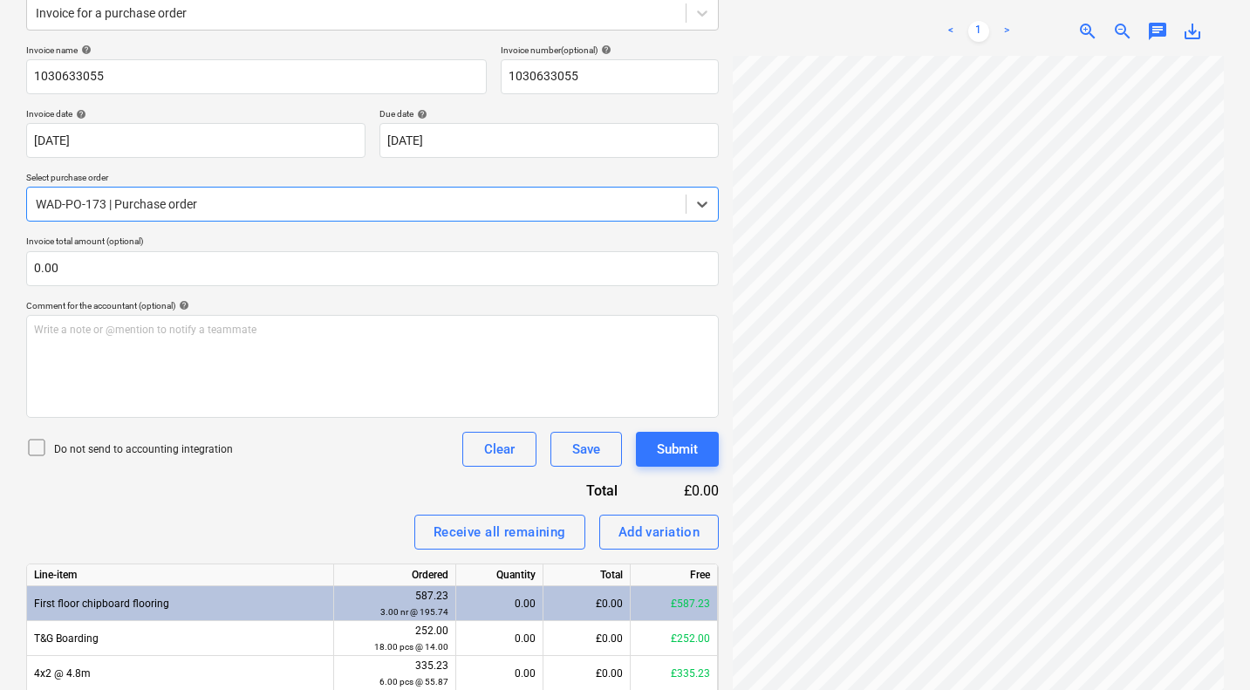
click at [153, 197] on div at bounding box center [356, 203] width 641 height 17
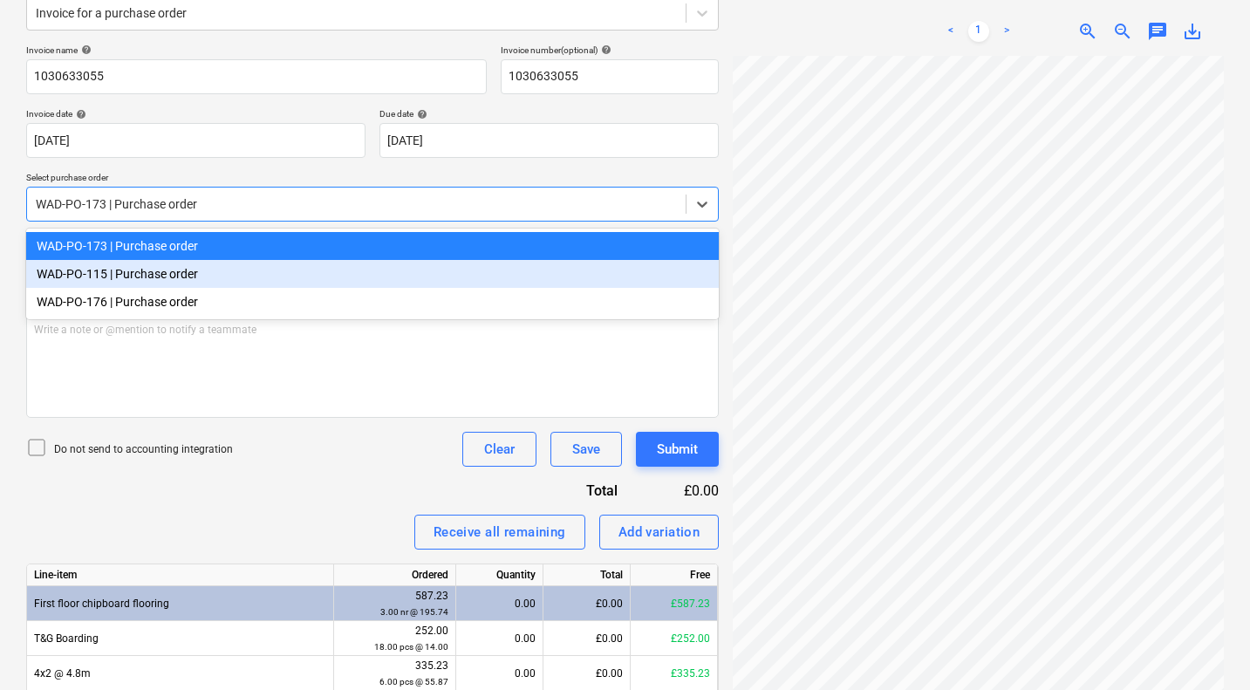
click at [134, 273] on div "WAD-PO-115 | Purchase order" at bounding box center [372, 274] width 693 height 28
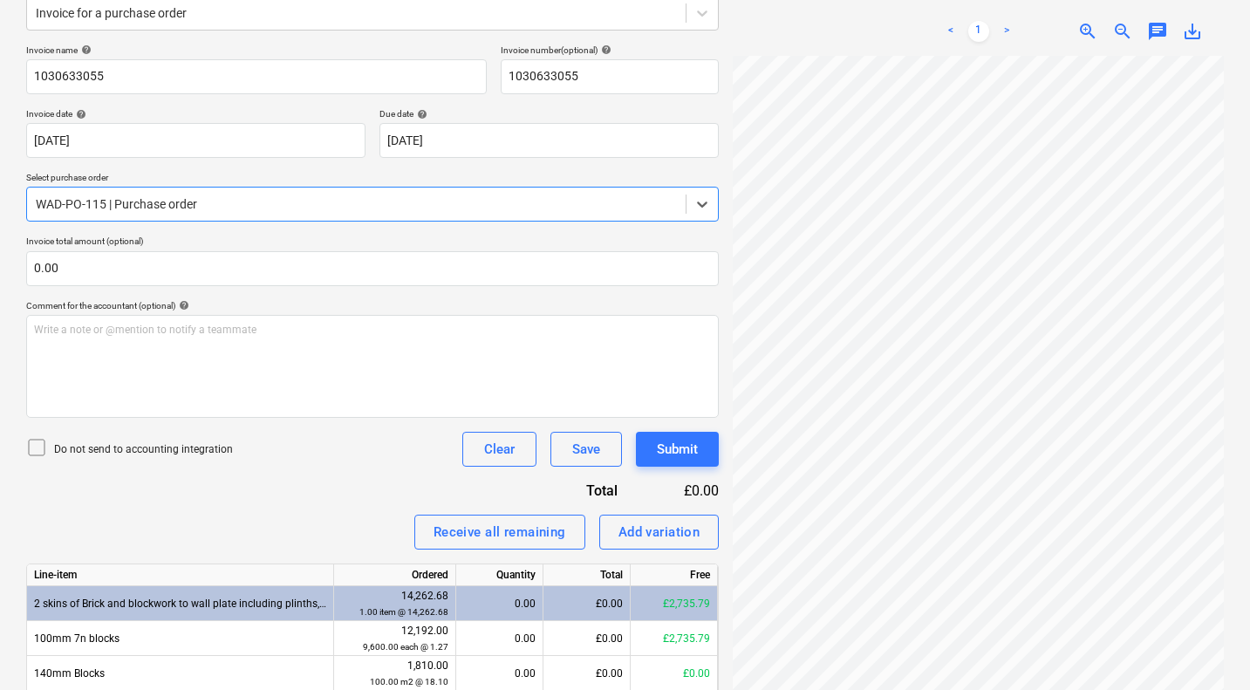
click at [135, 196] on div at bounding box center [356, 203] width 641 height 17
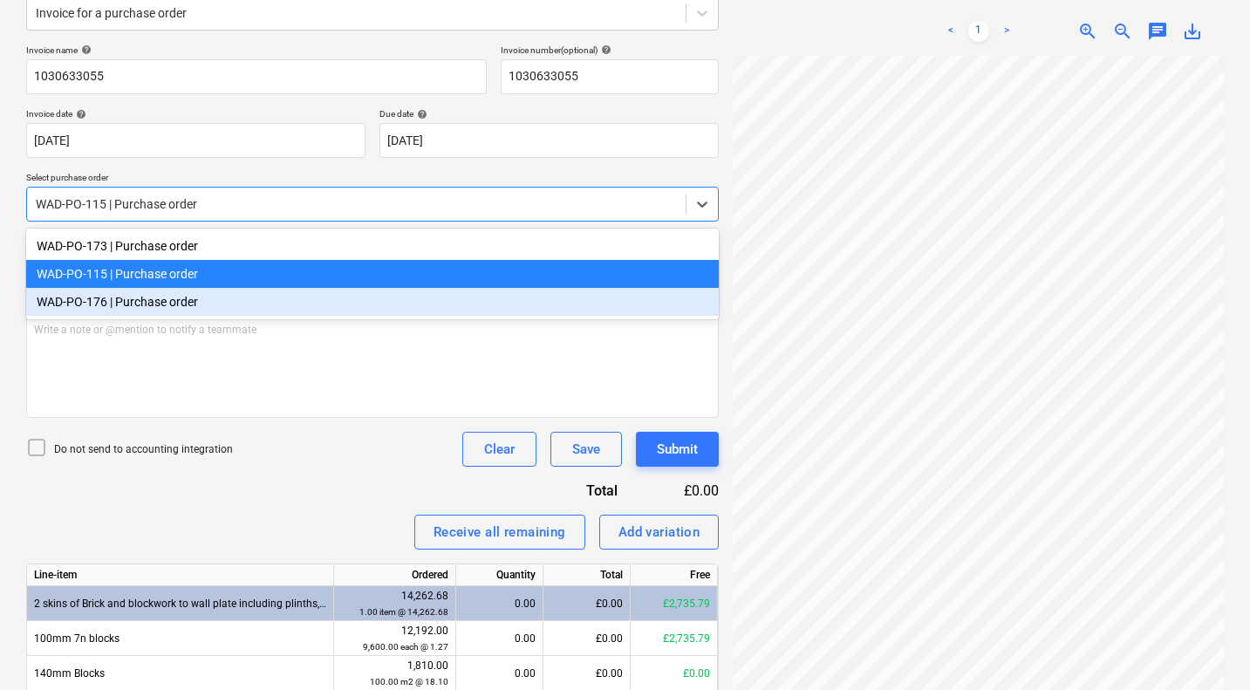
click at [111, 303] on div "WAD-PO-176 | Purchase order" at bounding box center [372, 302] width 693 height 28
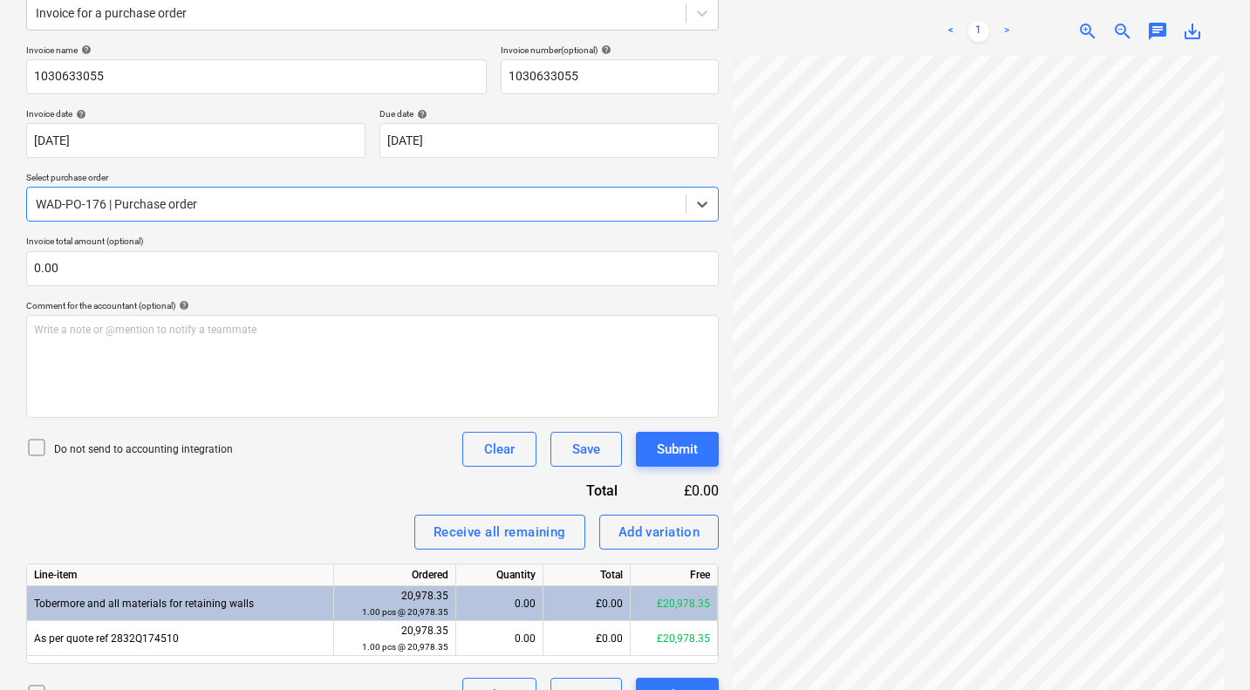
click at [173, 192] on div "WAD-PO-176 | Purchase order" at bounding box center [356, 204] width 659 height 24
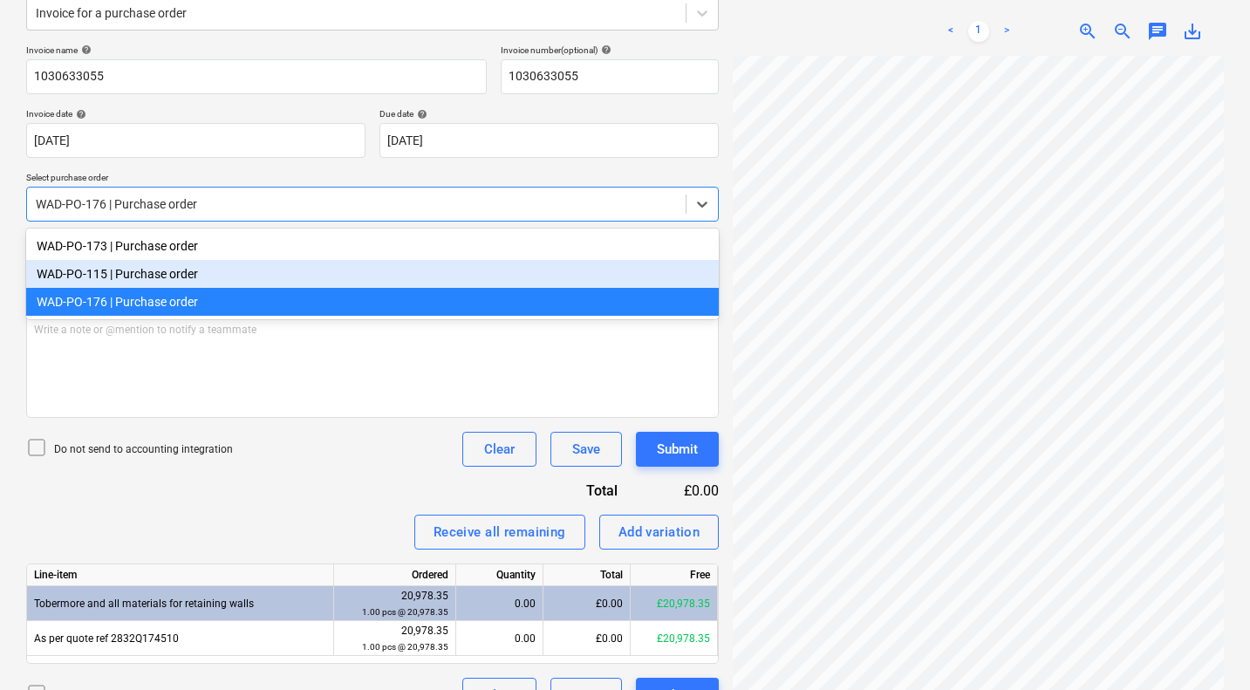
click at [139, 279] on div "WAD-PO-115 | Purchase order" at bounding box center [372, 274] width 693 height 28
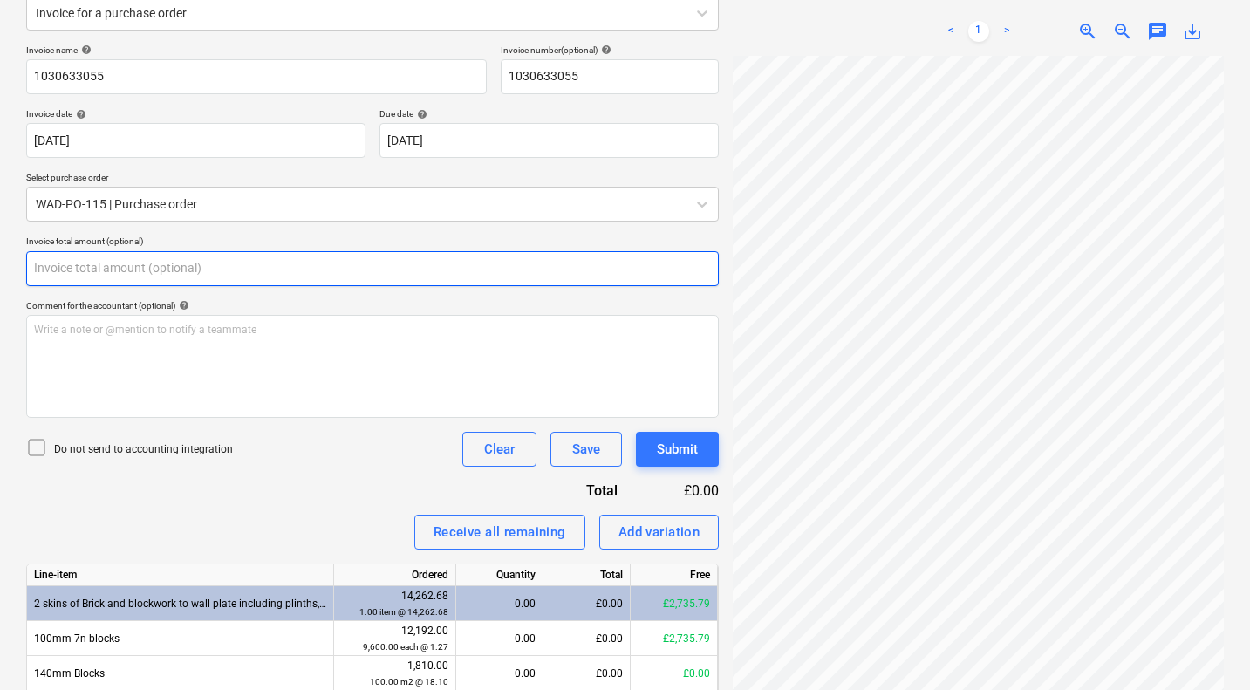
click at [169, 271] on input "text" at bounding box center [372, 268] width 693 height 35
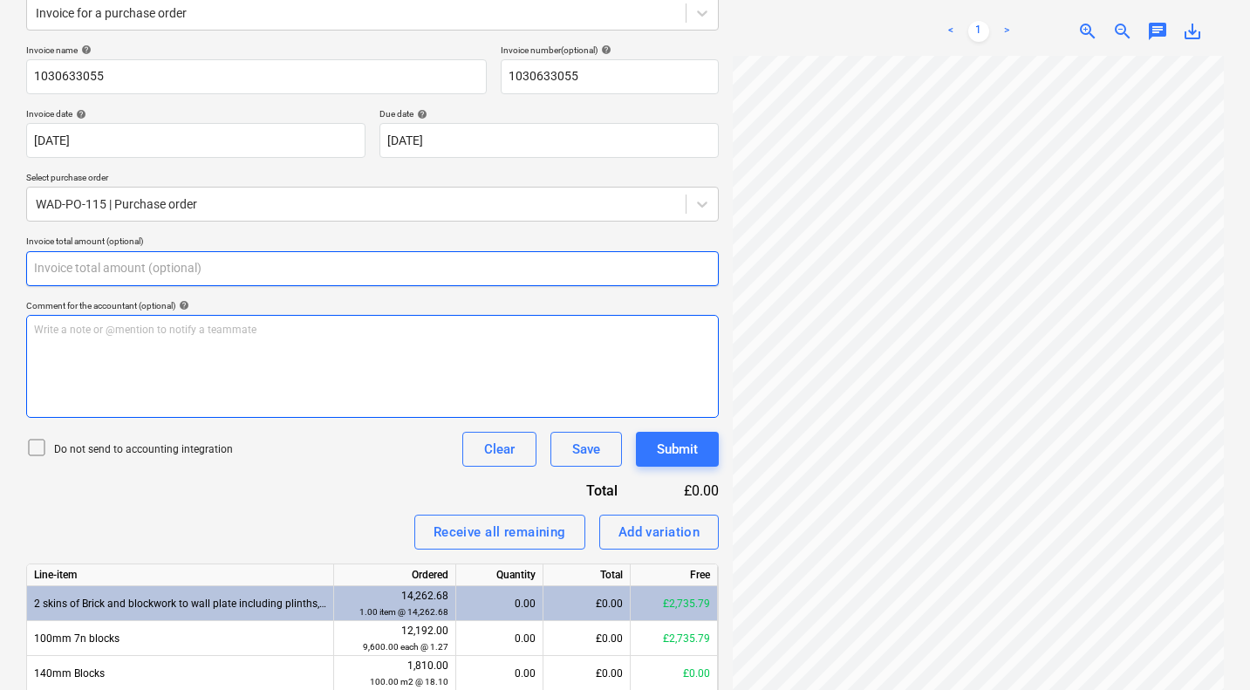
scroll to position [0, 168]
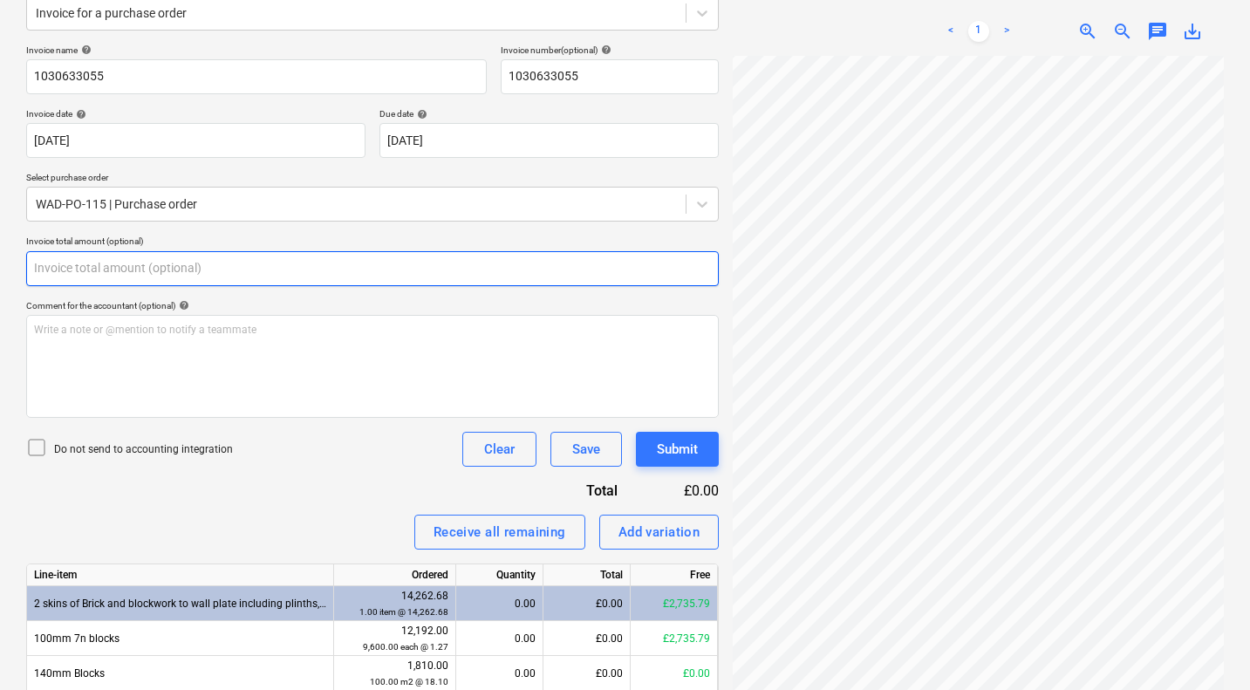
click at [231, 266] on input "text" at bounding box center [372, 268] width 693 height 35
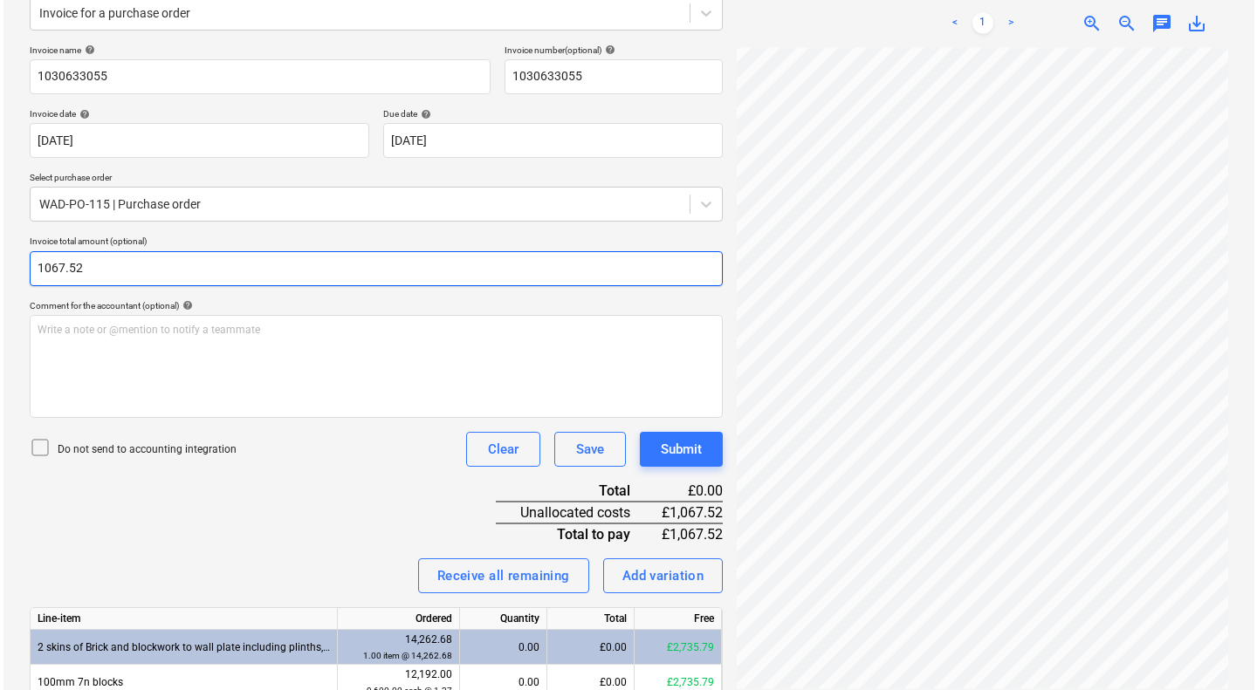
scroll to position [391, 0]
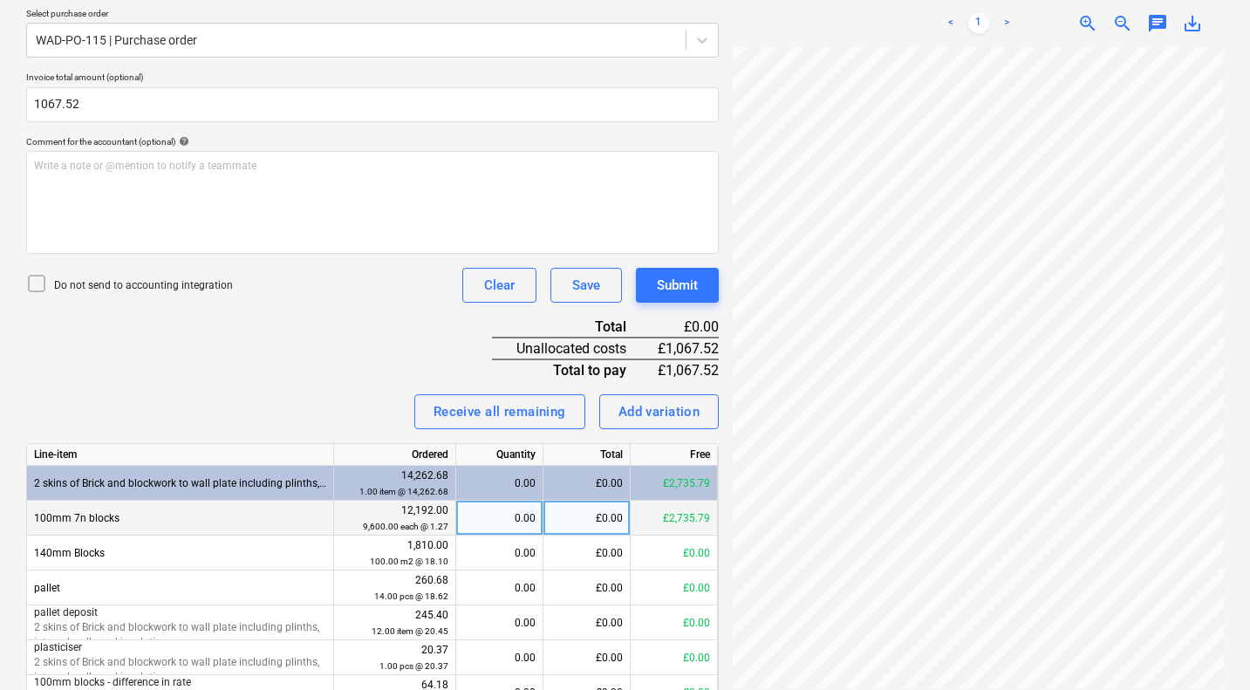
type input "1,067.52"
click at [573, 511] on div "£0.00" at bounding box center [587, 518] width 87 height 35
type input "1067.52"
click at [686, 278] on div "Submit" at bounding box center [677, 285] width 41 height 23
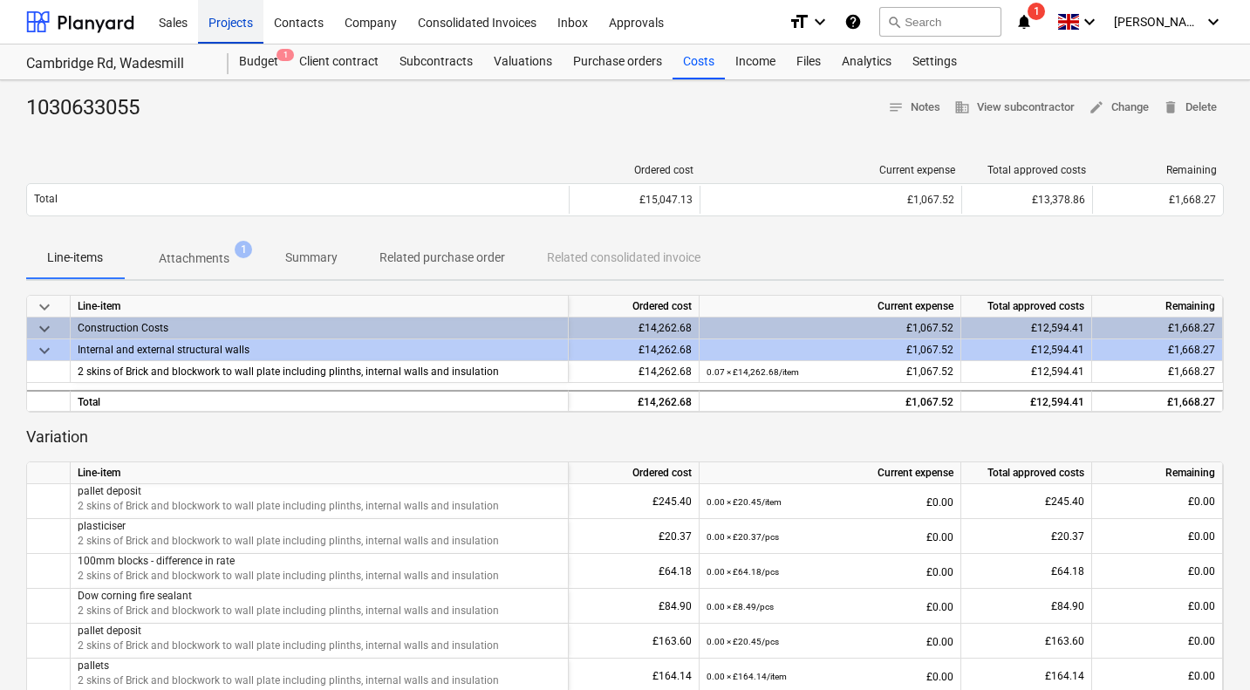
click at [249, 19] on div "Projects" at bounding box center [230, 21] width 65 height 45
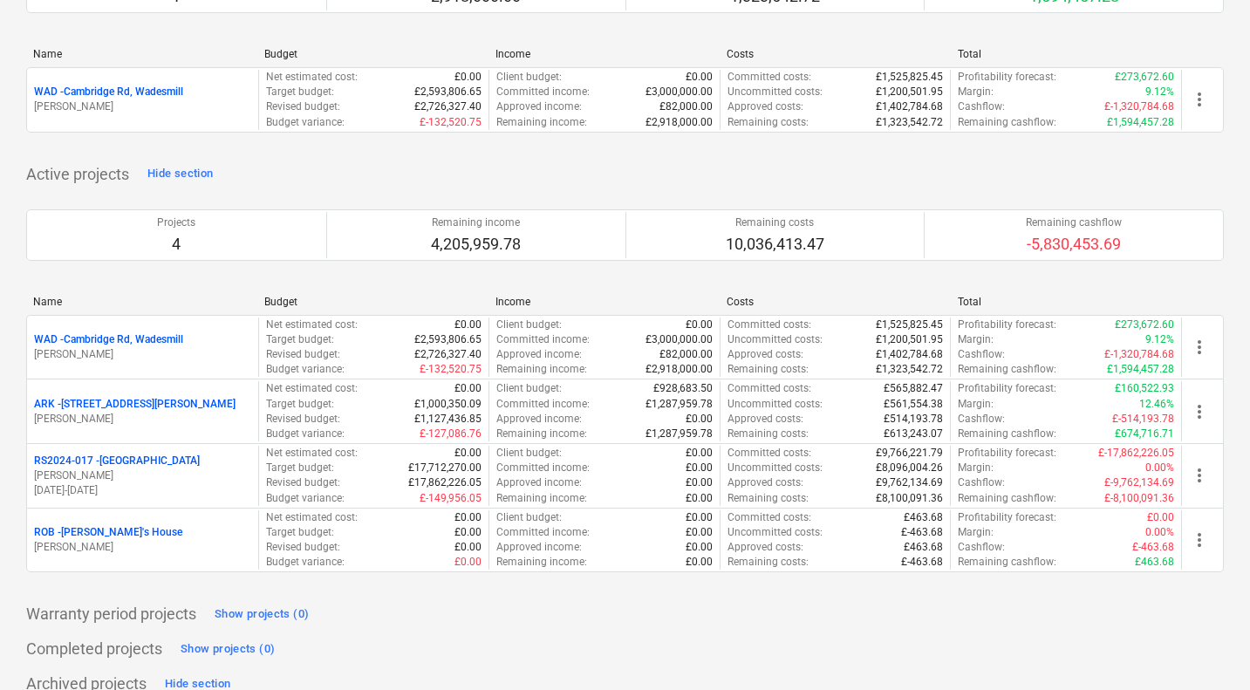
scroll to position [202, 0]
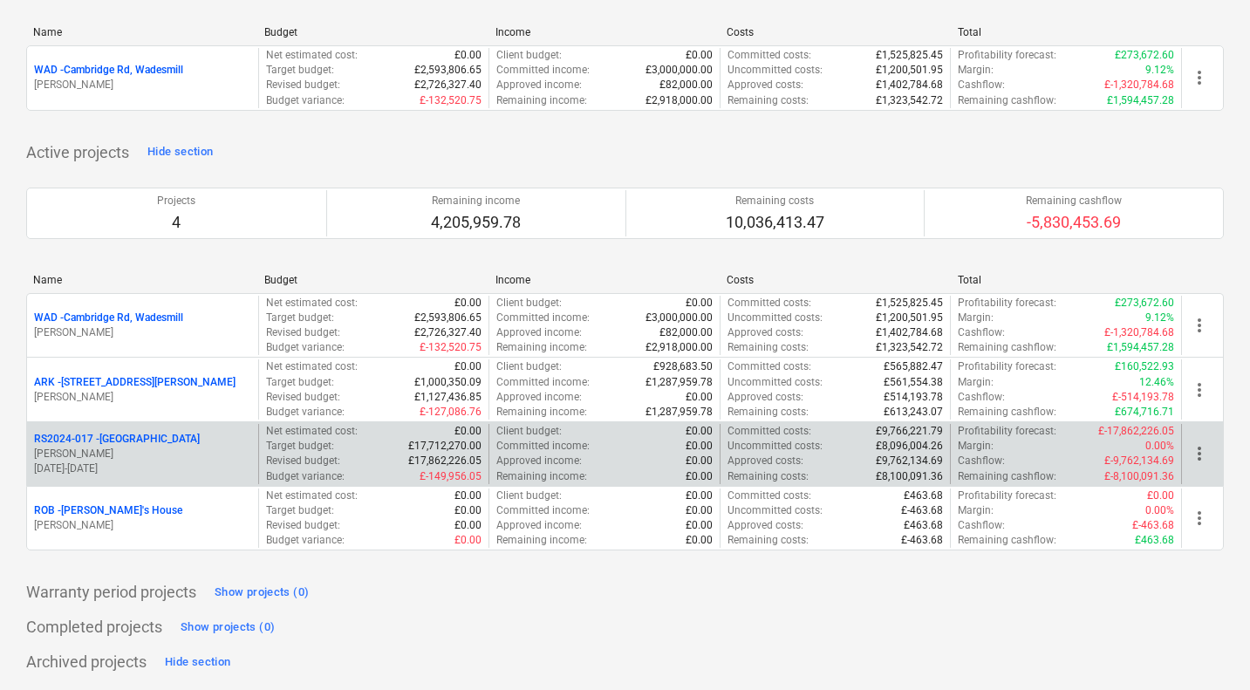
click at [155, 435] on p "RS2024-017 - [GEOGRAPHIC_DATA]" at bounding box center [117, 439] width 166 height 15
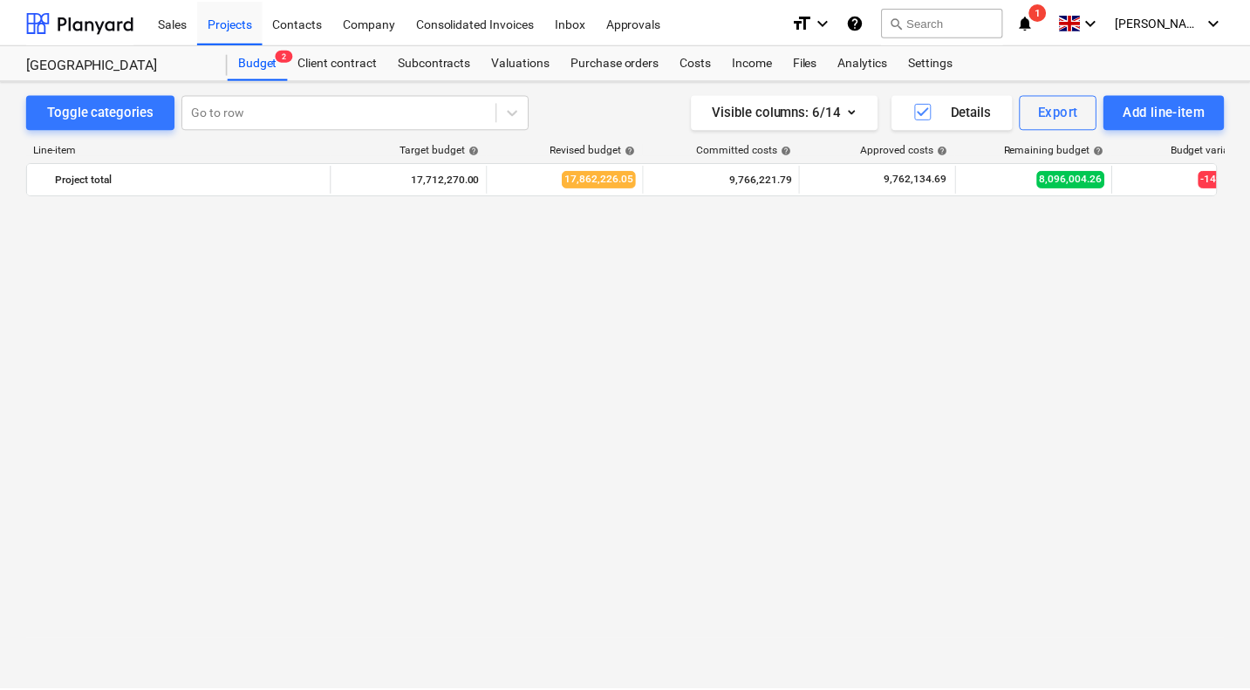
scroll to position [4030, 0]
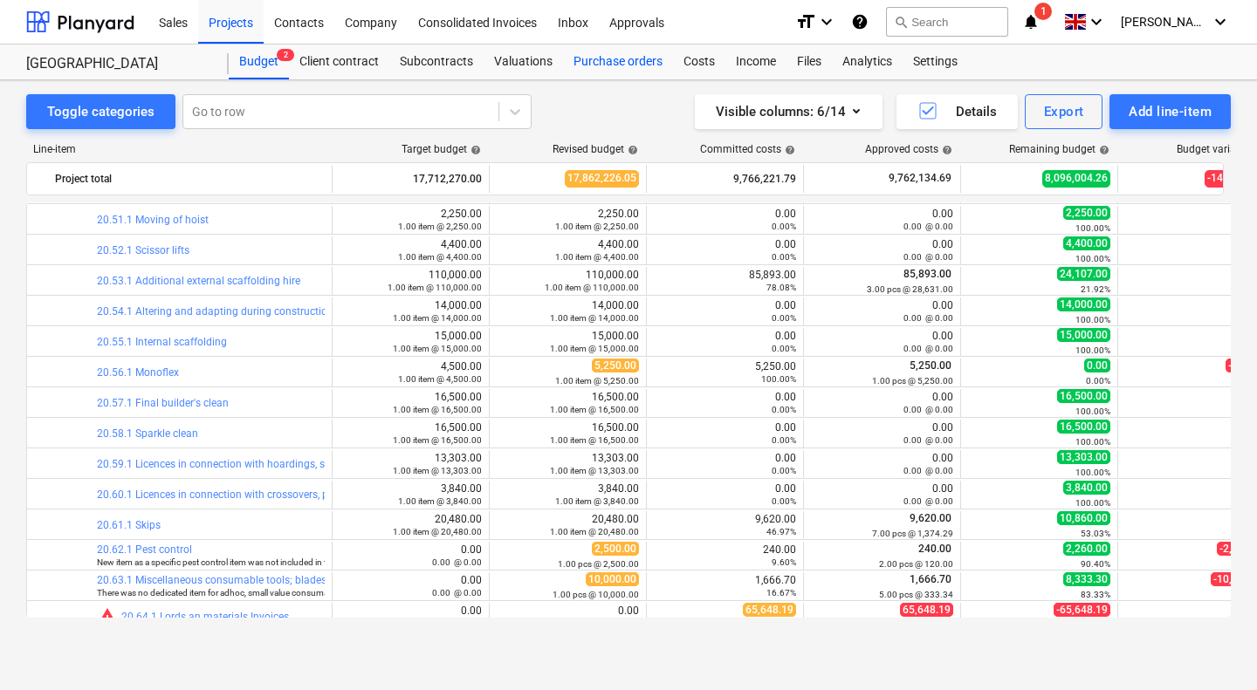
click at [613, 58] on div "Purchase orders" at bounding box center [618, 62] width 110 height 35
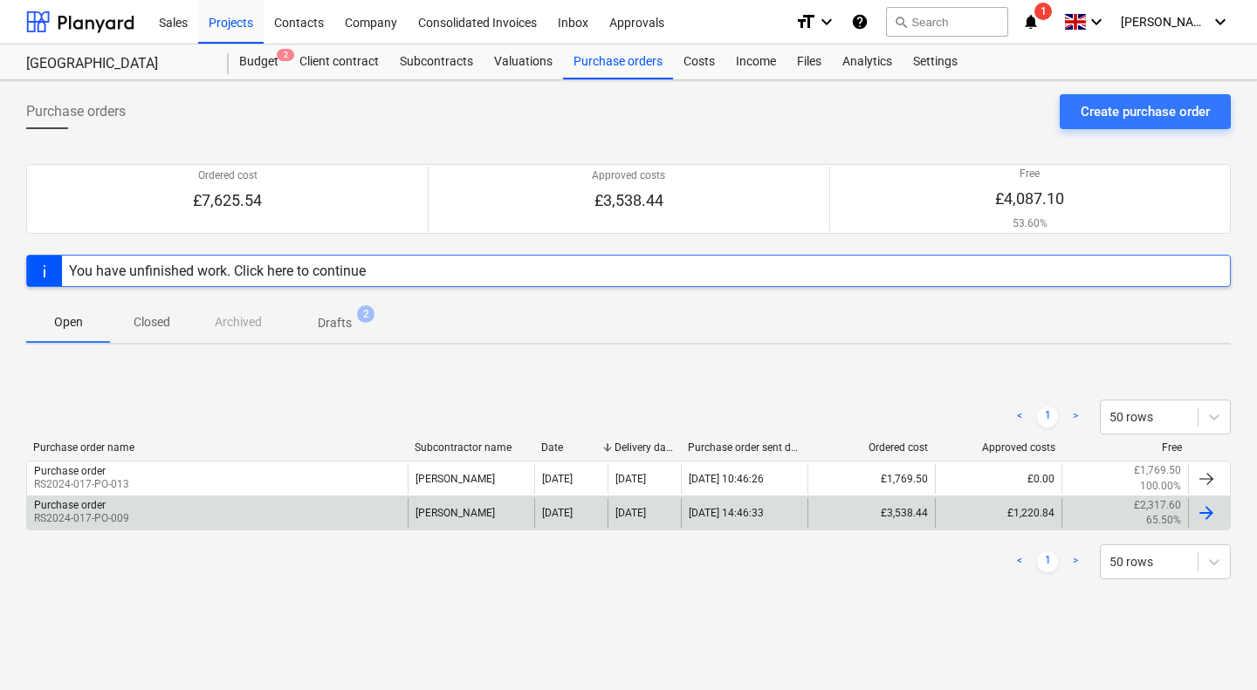
click at [327, 503] on div "Purchase order RS2024-017-PO-009" at bounding box center [217, 513] width 380 height 30
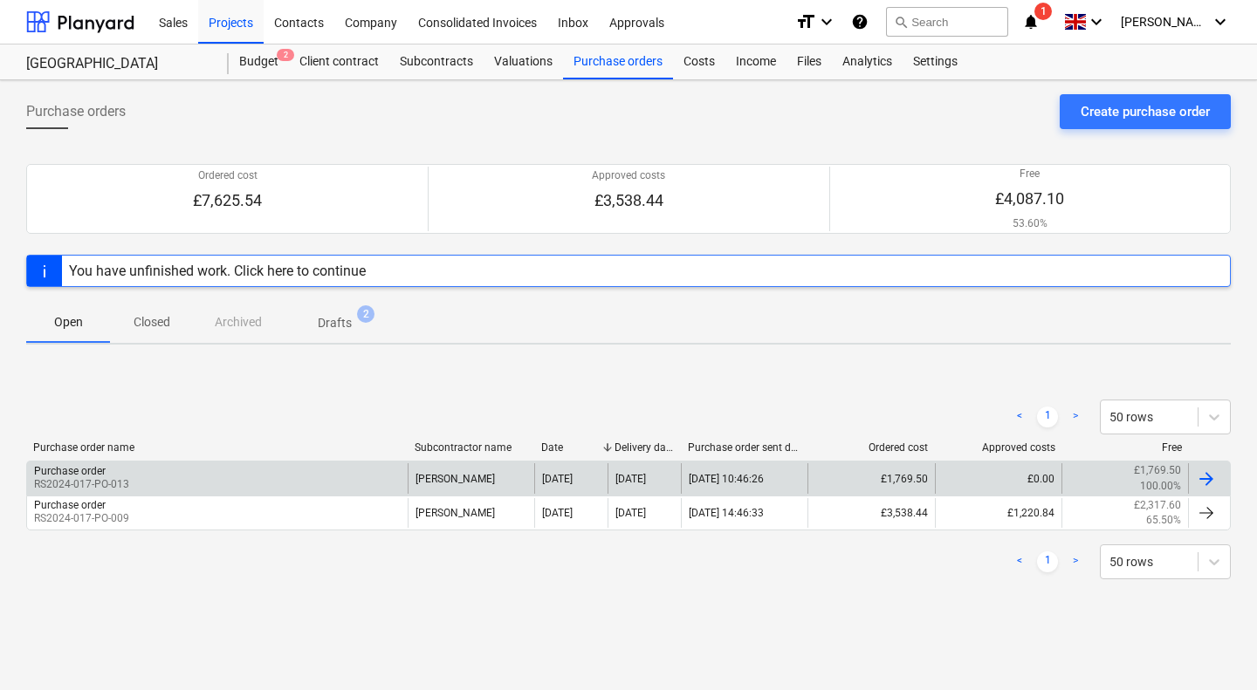
click at [122, 477] on div "Purchase order" at bounding box center [81, 471] width 95 height 12
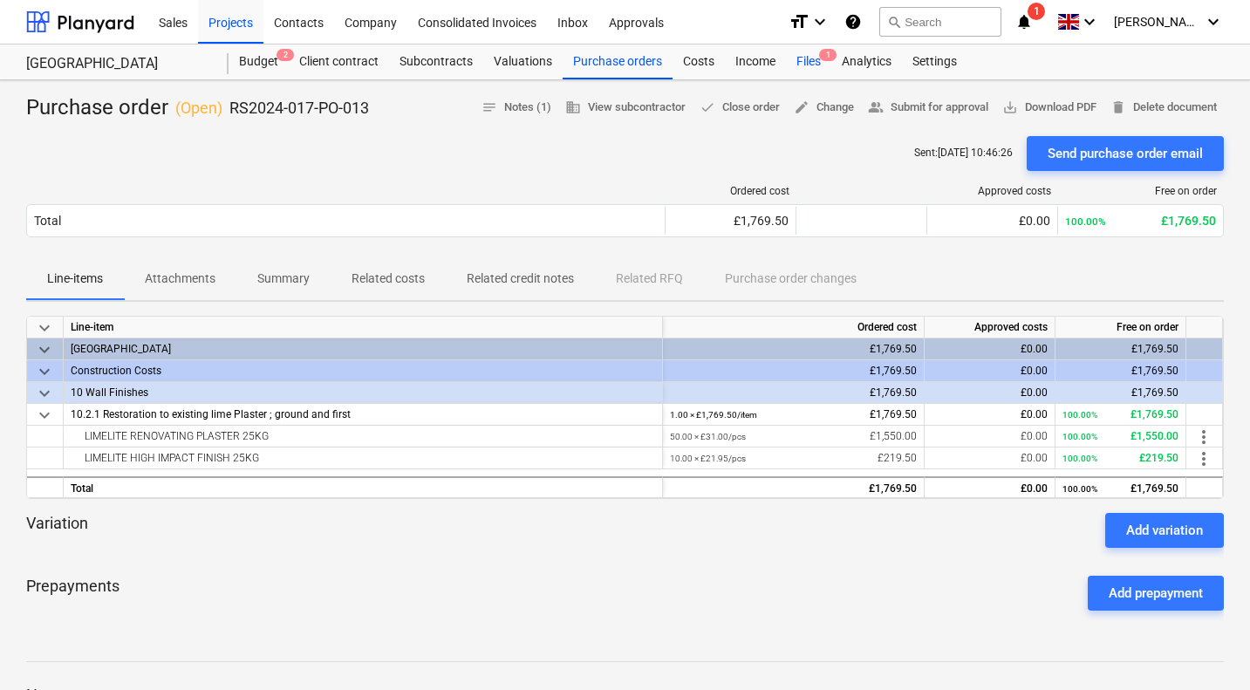
click at [807, 59] on div "Files 1" at bounding box center [808, 62] width 45 height 35
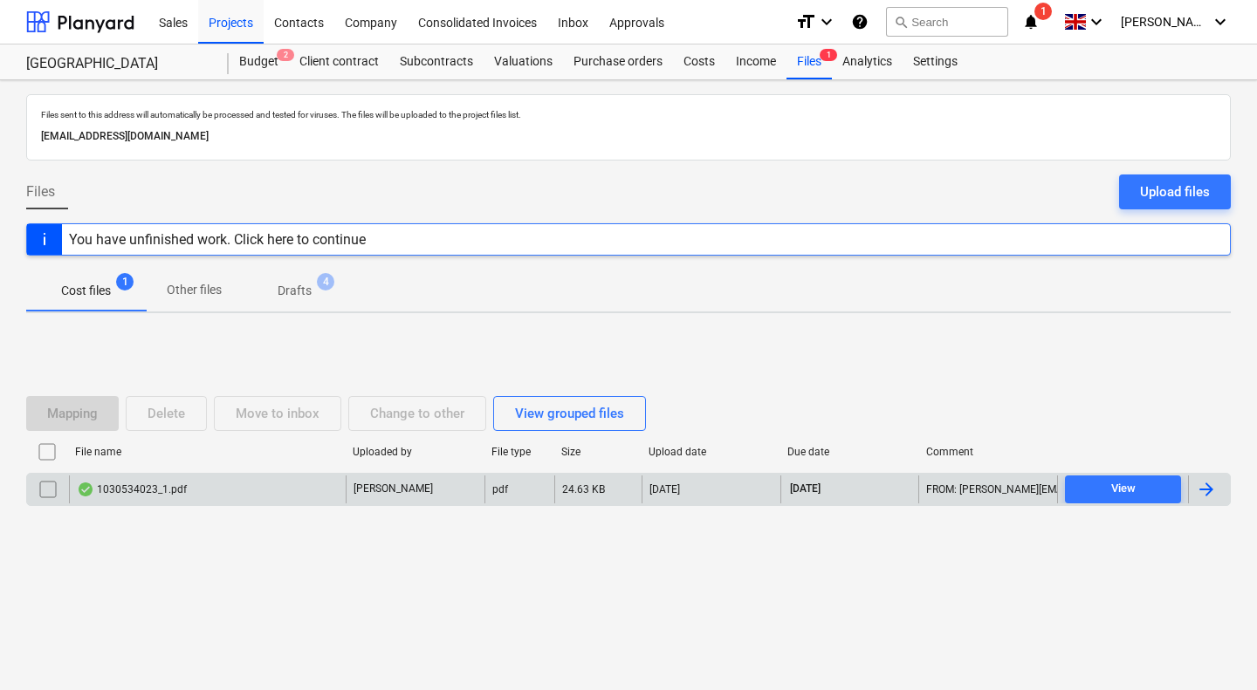
click at [218, 486] on div "1030534023_1.pdf" at bounding box center [207, 490] width 277 height 28
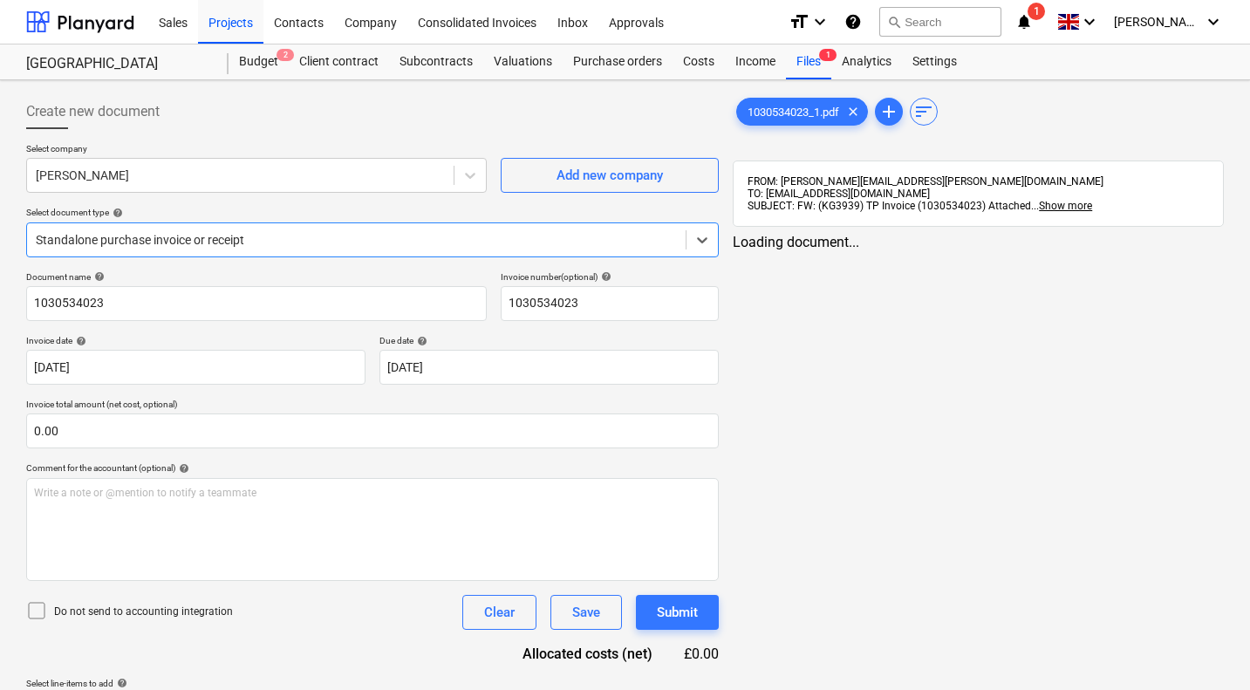
type input "1030534023"
type input "[DATE]"
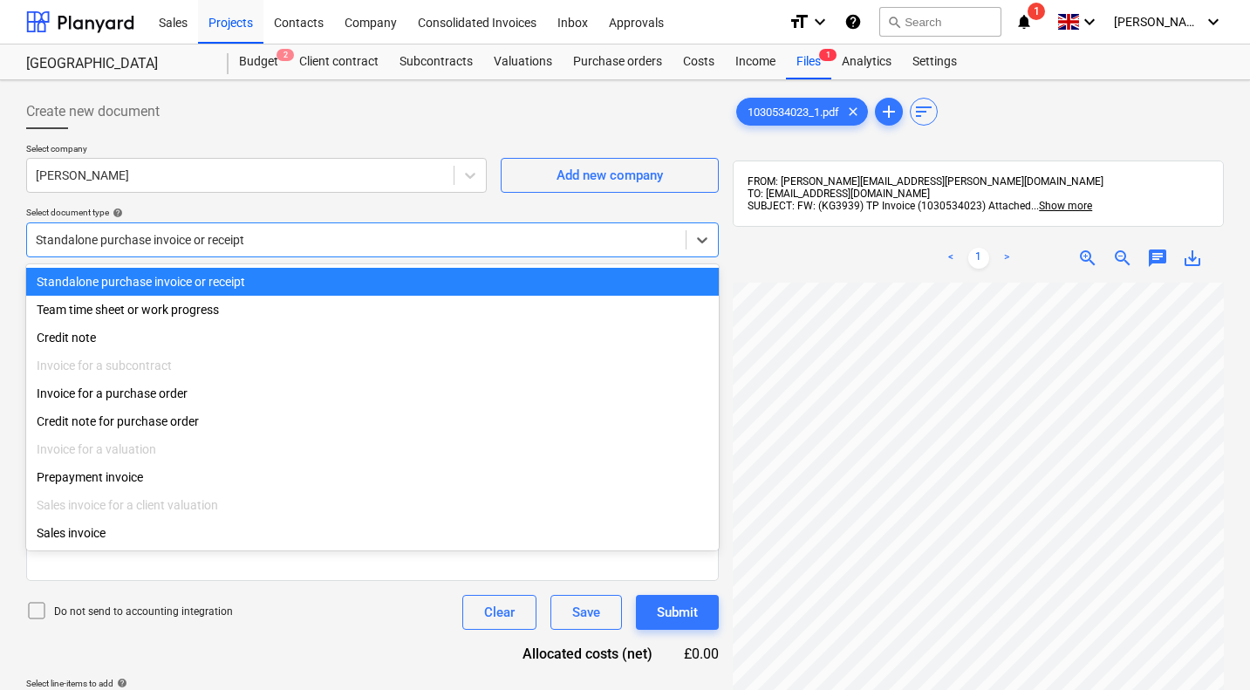
click at [264, 229] on div "Standalone purchase invoice or receipt" at bounding box center [356, 240] width 659 height 24
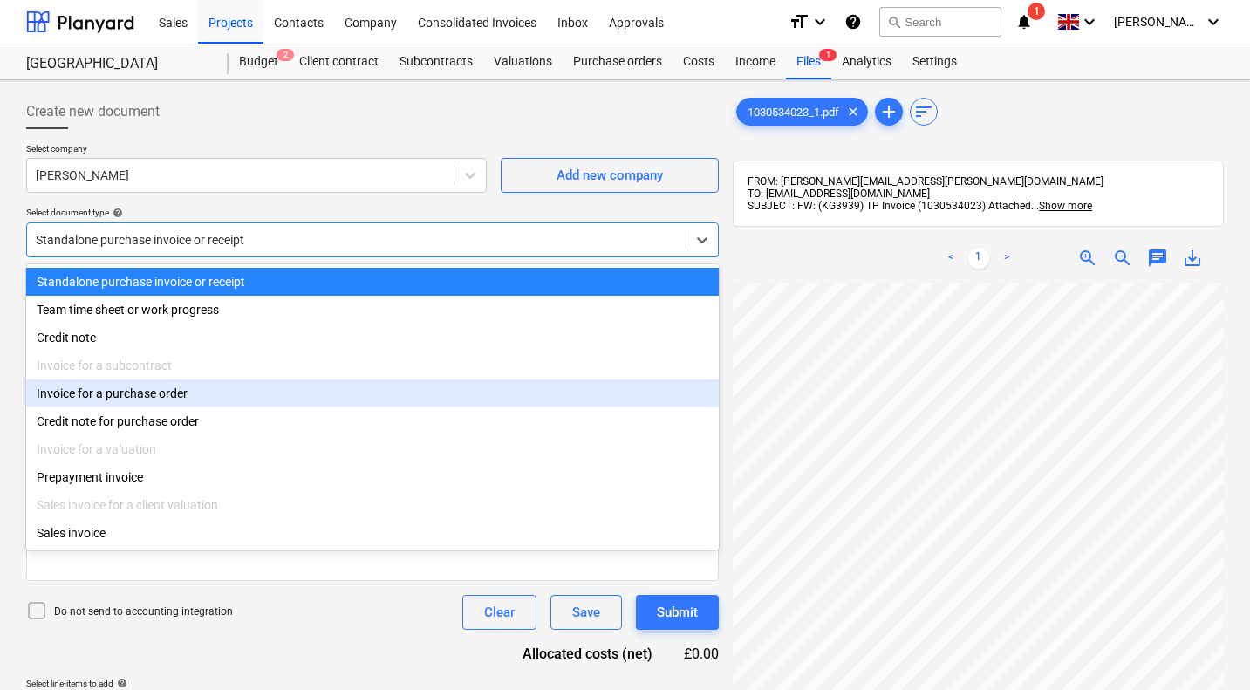
click at [133, 399] on div "Invoice for a purchase order" at bounding box center [372, 394] width 693 height 28
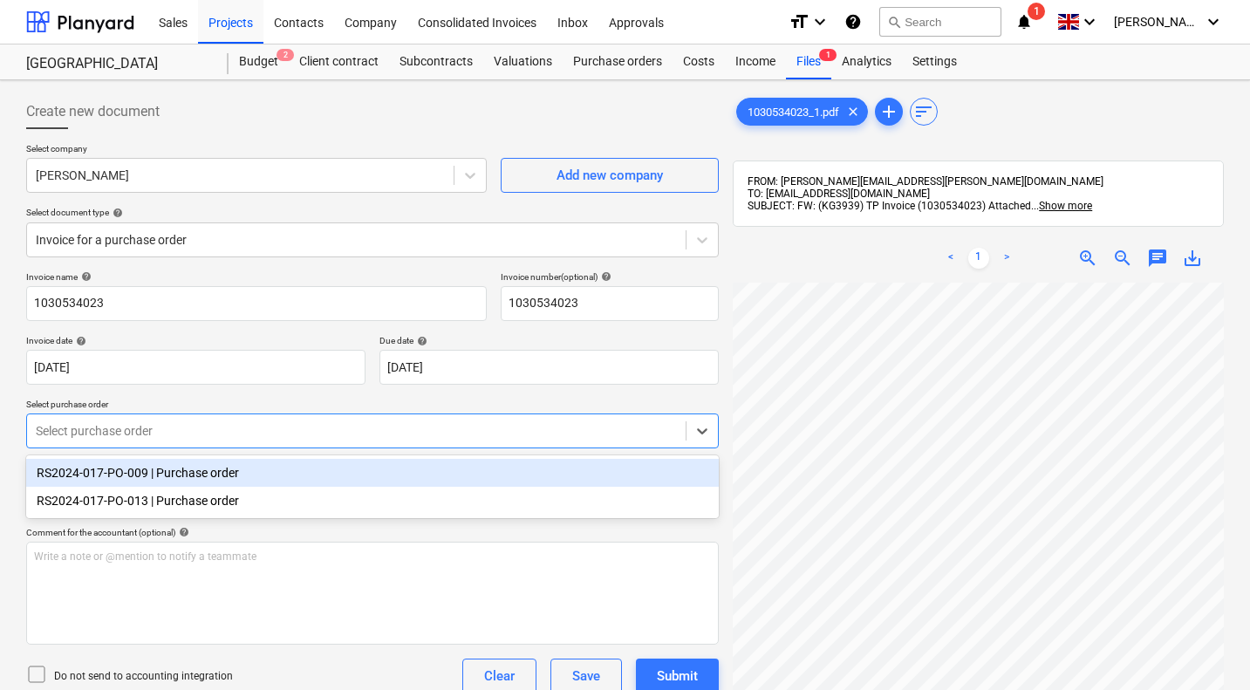
click at [147, 445] on div "Select purchase order" at bounding box center [372, 431] width 693 height 35
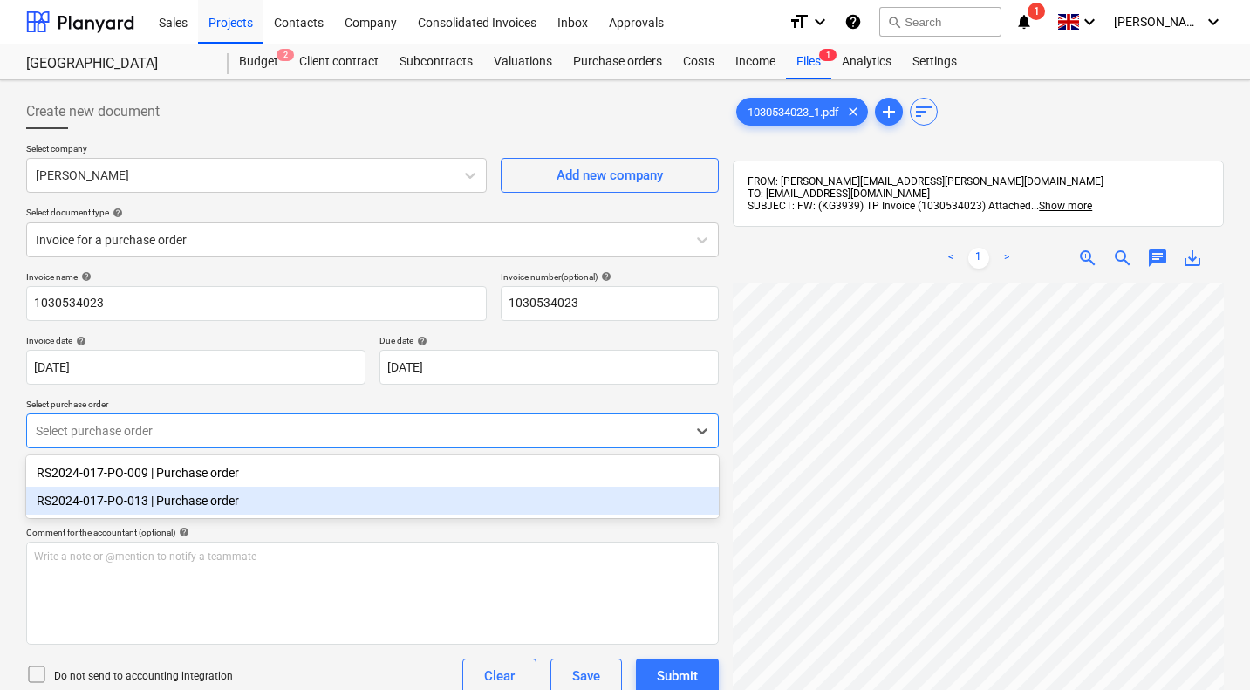
click at [137, 498] on div "RS2024-017-PO-013 | Purchase order" at bounding box center [372, 501] width 693 height 28
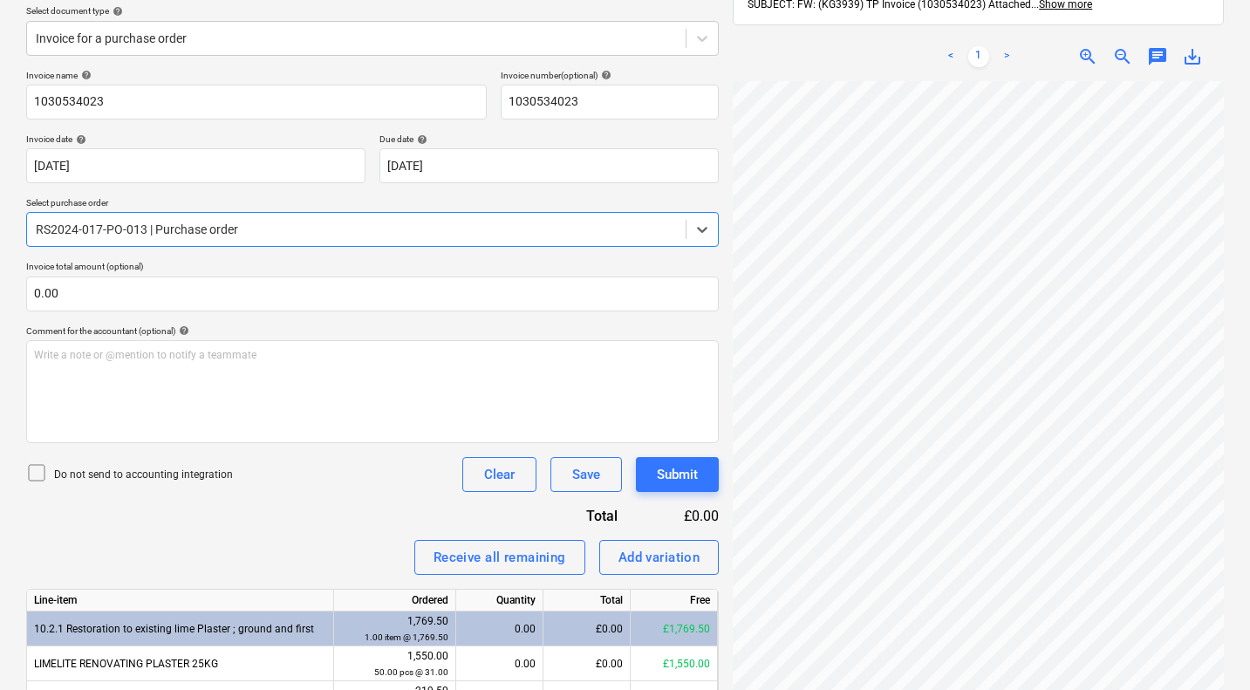
scroll to position [298, 0]
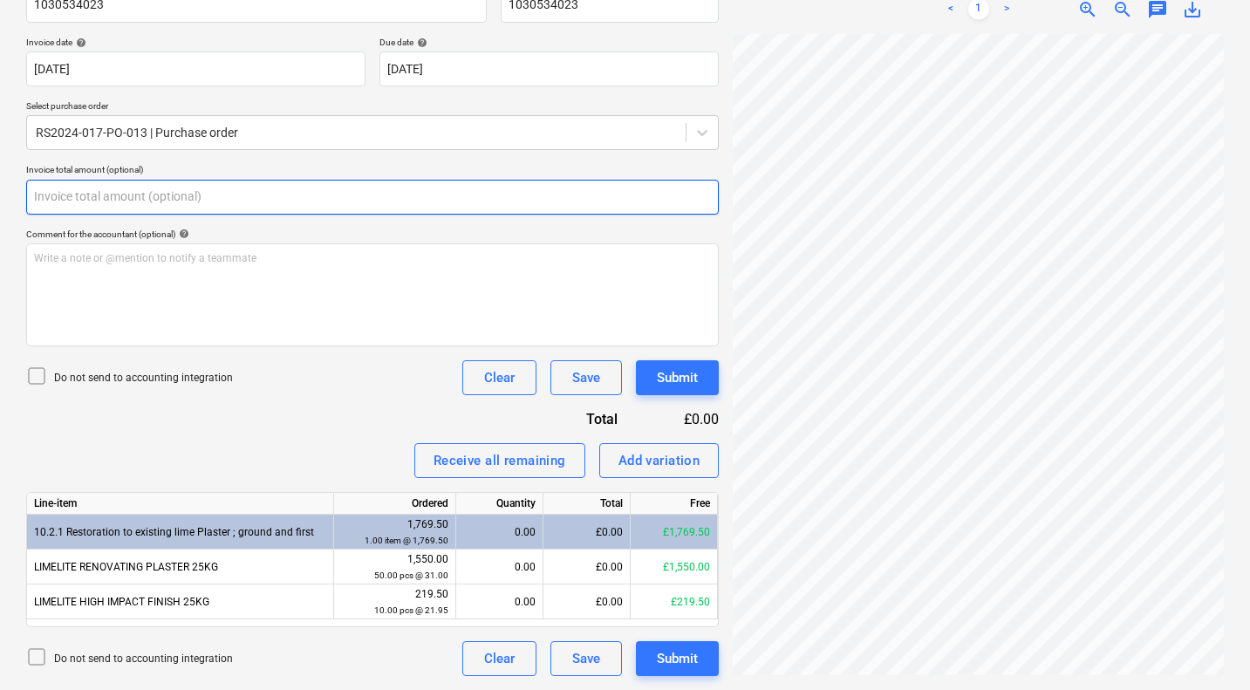
click at [102, 195] on input "text" at bounding box center [372, 197] width 693 height 35
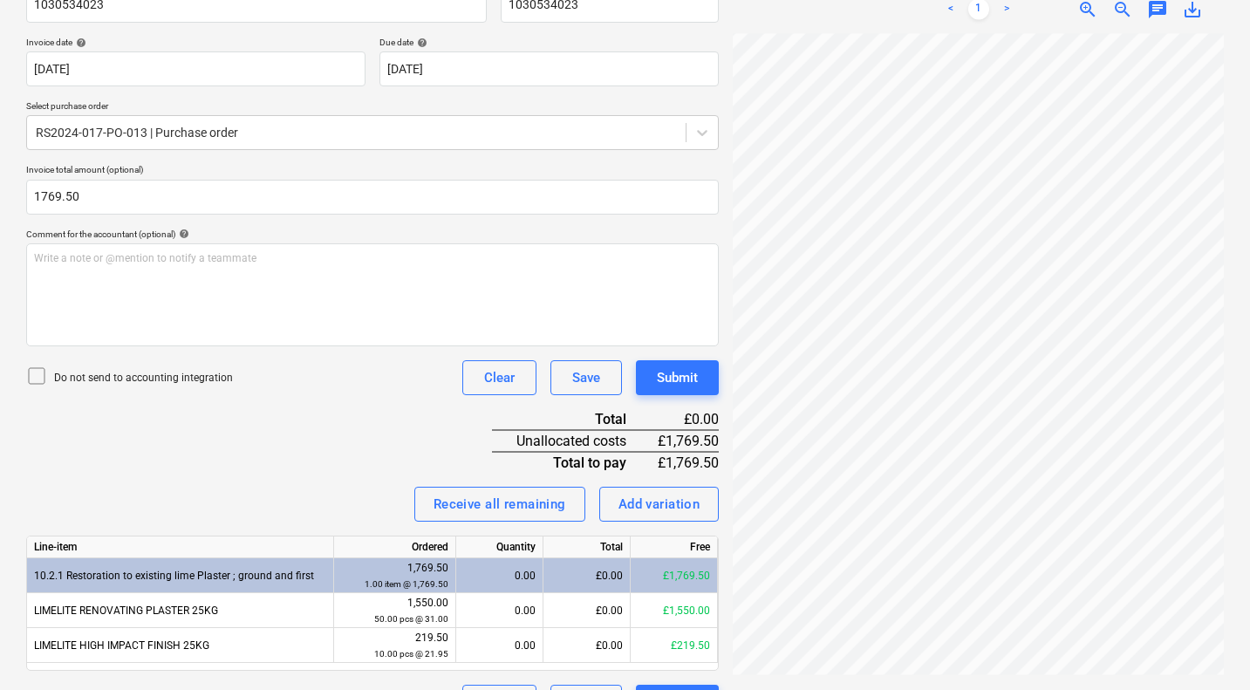
click at [291, 476] on div "Invoice name help 1030534023 Invoice number (optional) help 1030534023 Invoice …" at bounding box center [372, 346] width 693 height 747
type input "1,769.50"
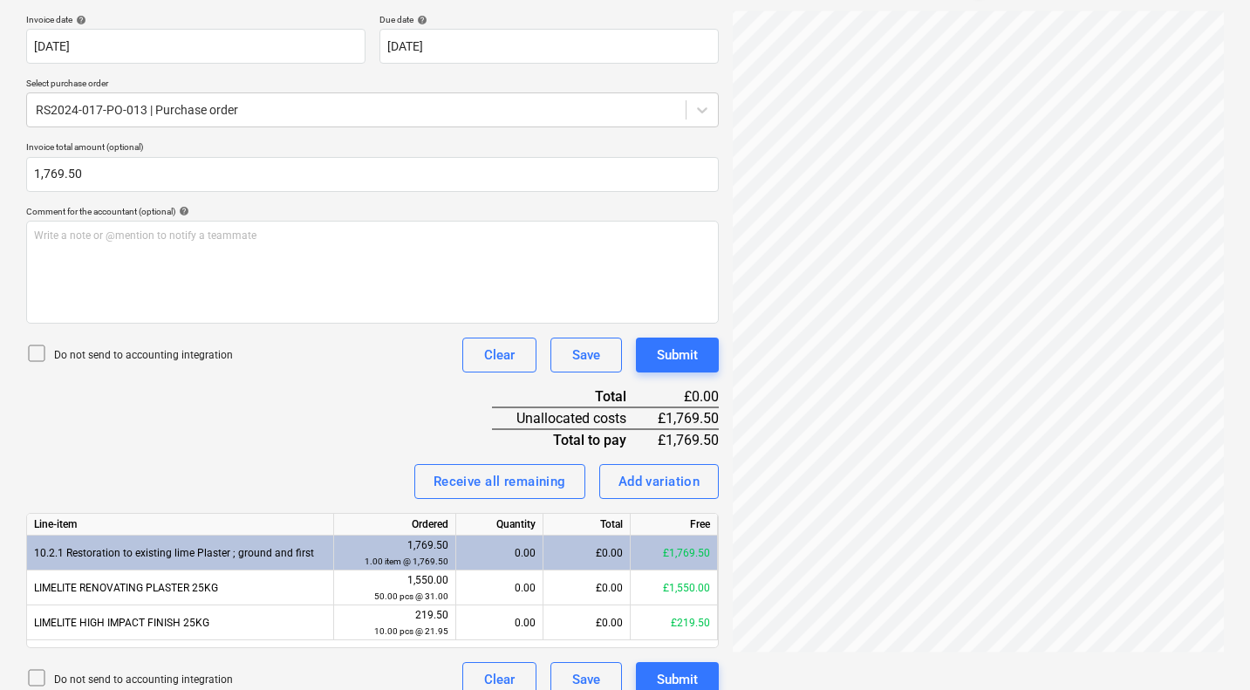
scroll to position [342, 0]
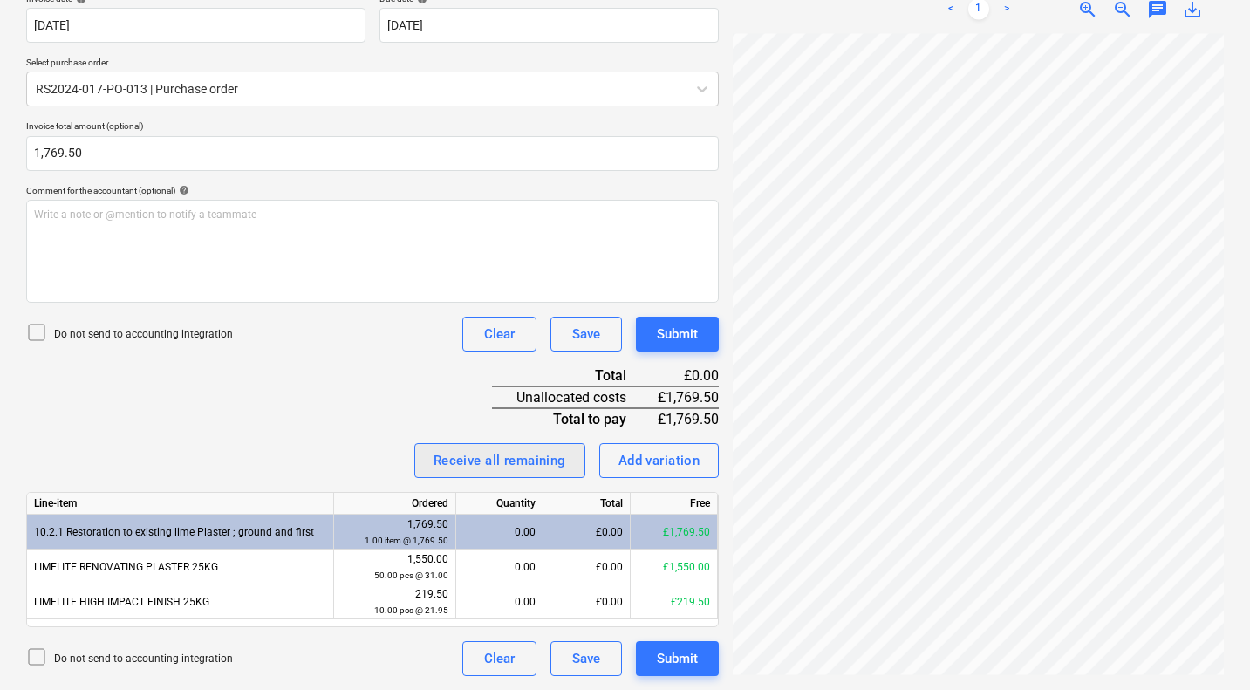
click at [455, 469] on div "Receive all remaining" at bounding box center [500, 460] width 133 height 23
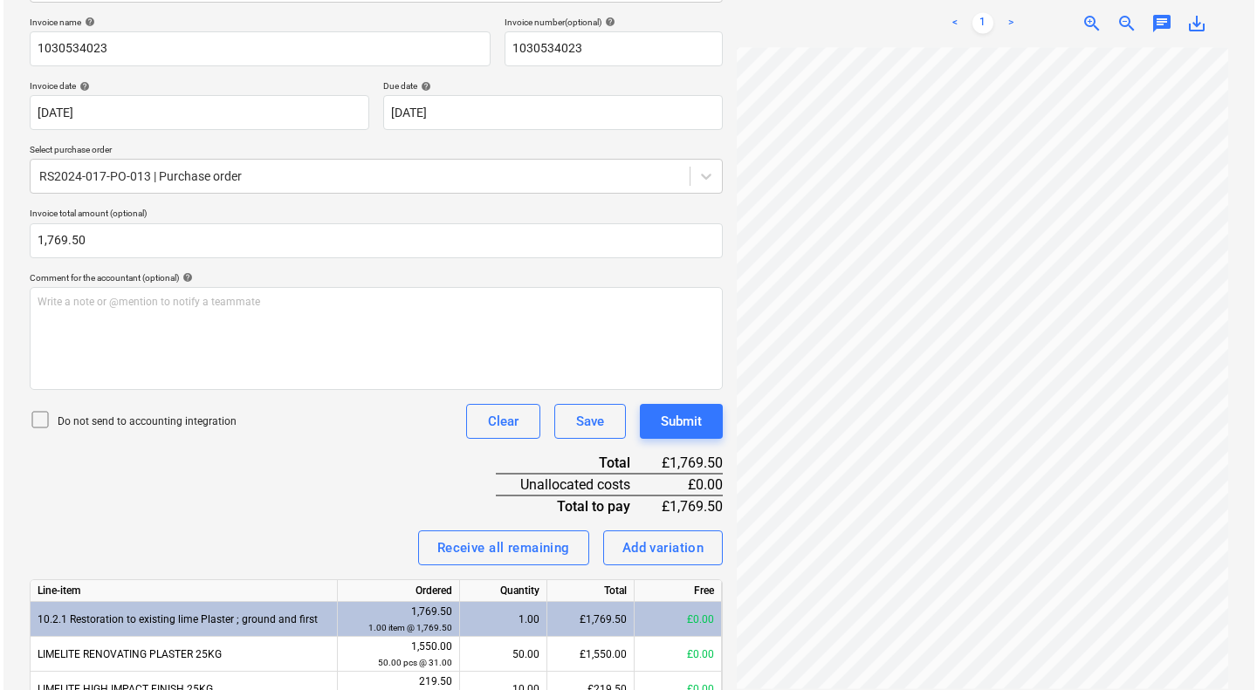
scroll to position [256, 0]
click at [661, 417] on div "Submit" at bounding box center [677, 420] width 41 height 23
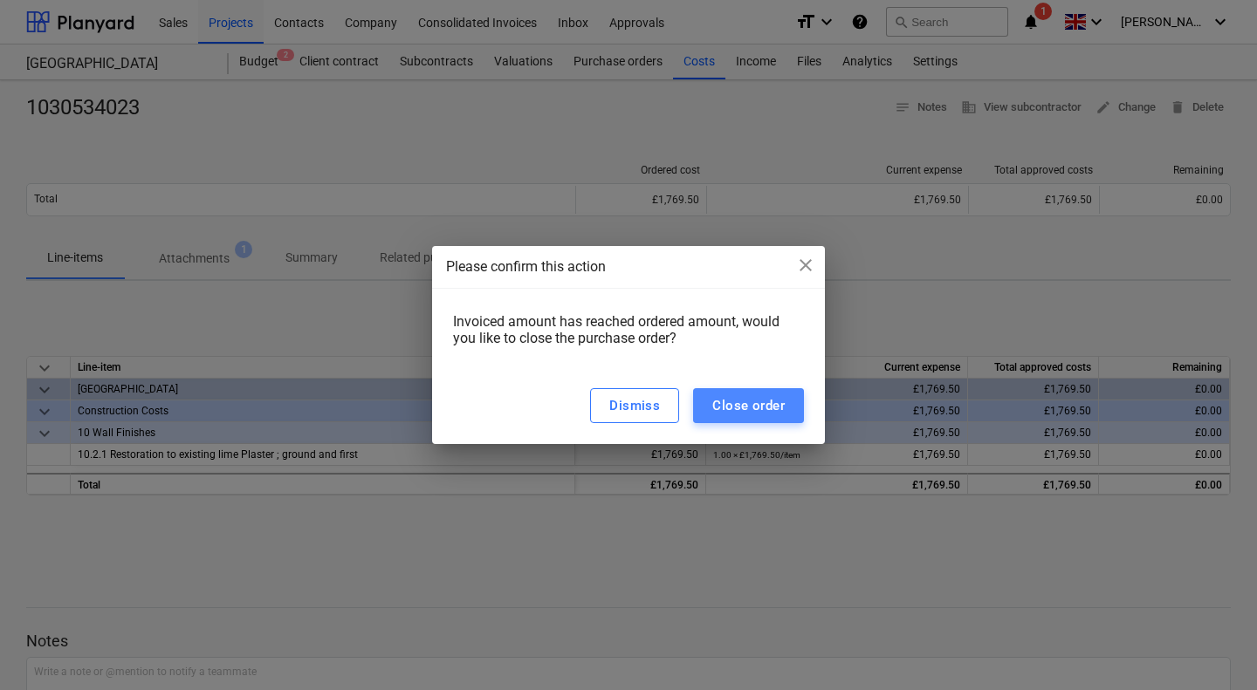
click at [749, 402] on div "Close order" at bounding box center [748, 405] width 72 height 23
